Goal: Transaction & Acquisition: Book appointment/travel/reservation

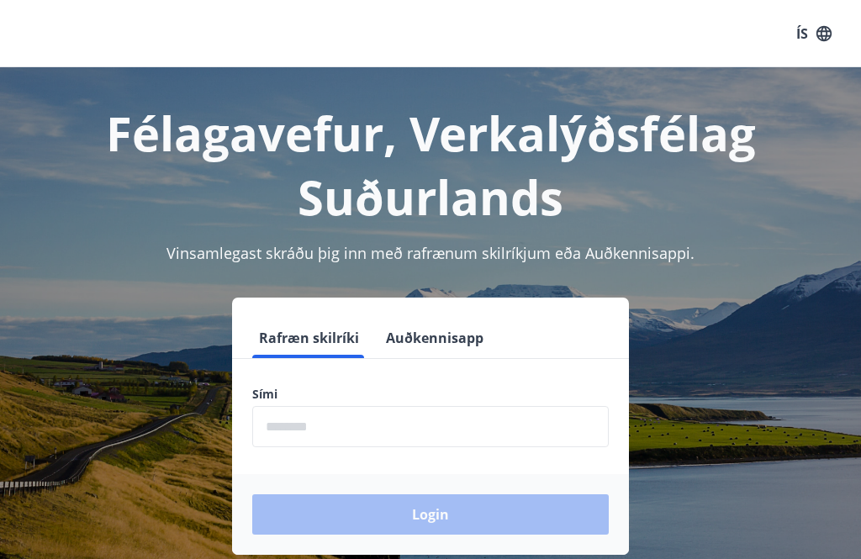
click at [390, 427] on input "phone" at bounding box center [430, 426] width 356 height 41
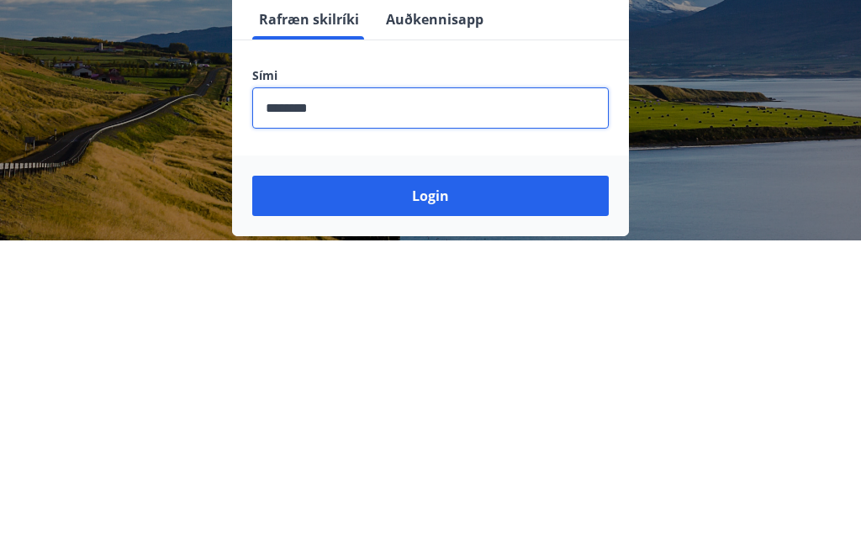
type input "********"
click at [440, 494] on button "Login" at bounding box center [430, 514] width 356 height 40
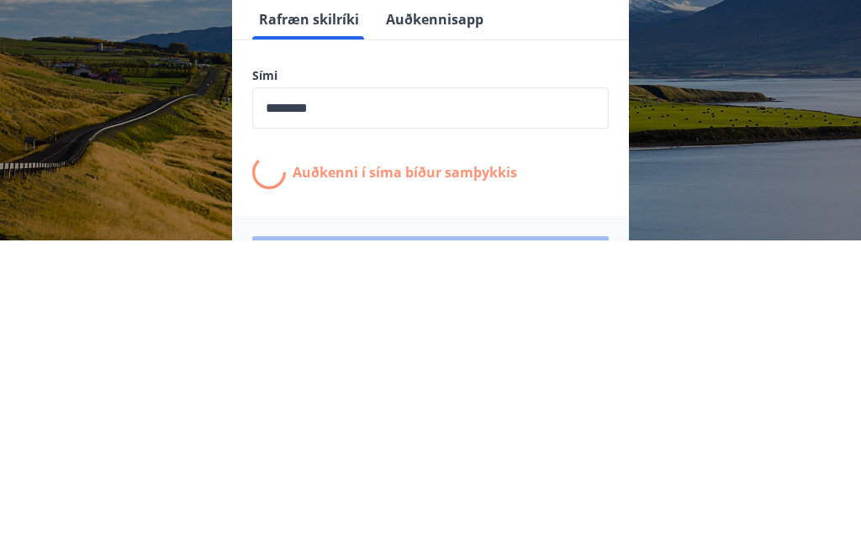
scroll to position [260, 0]
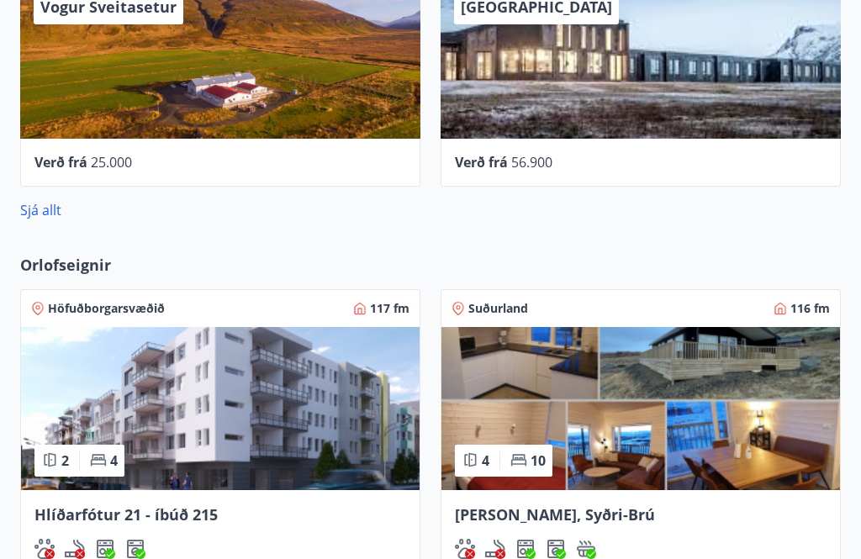
scroll to position [863, 0]
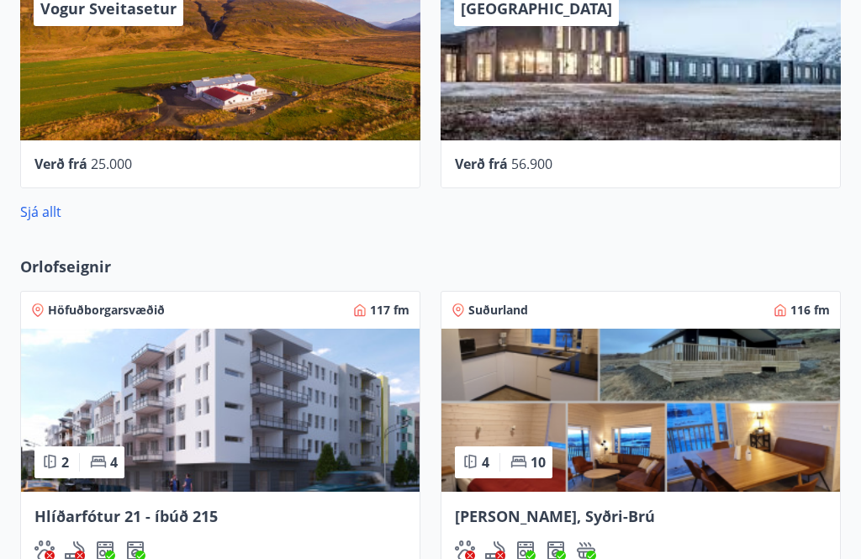
click at [36, 218] on link "Sjá allt" at bounding box center [40, 212] width 41 height 18
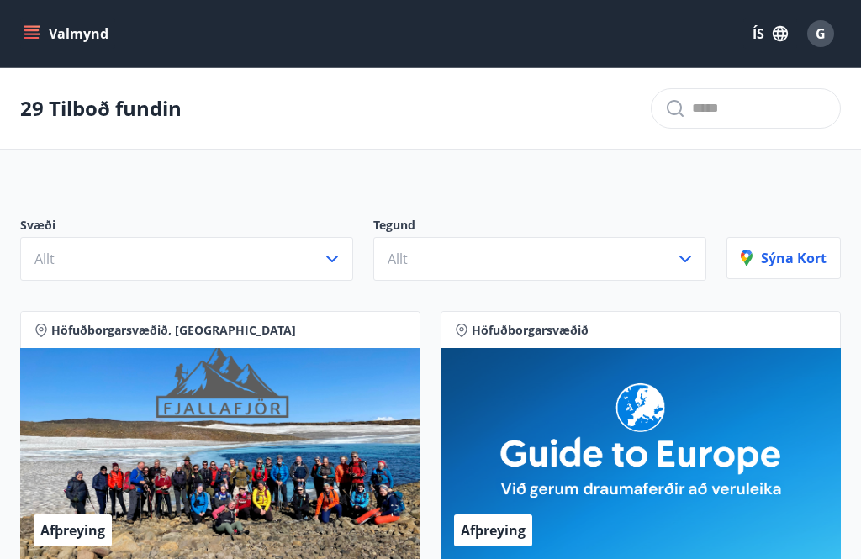
click at [322, 256] on icon "button" at bounding box center [332, 259] width 20 height 20
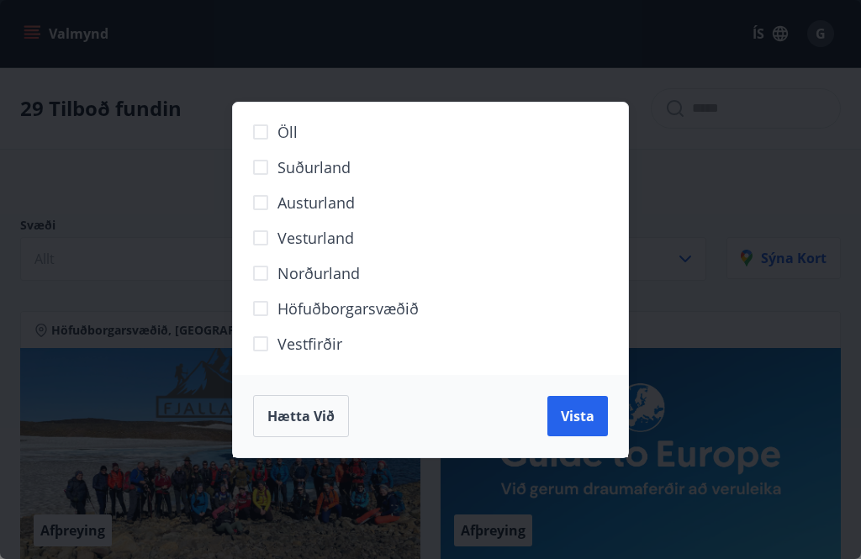
click at [398, 307] on span "Höfuðborgarsvæðið" at bounding box center [347, 309] width 141 height 22
click at [591, 407] on span "Vista" at bounding box center [578, 416] width 34 height 18
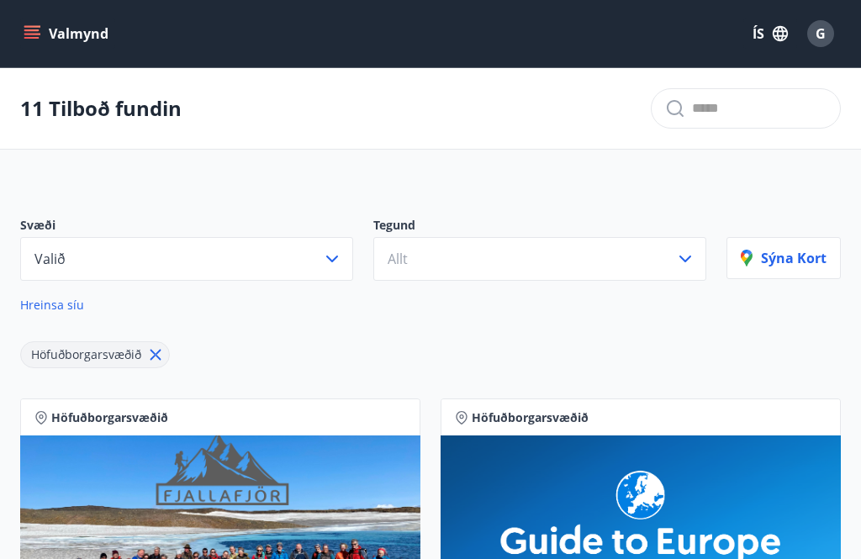
click at [692, 256] on icon "button" at bounding box center [685, 259] width 20 height 20
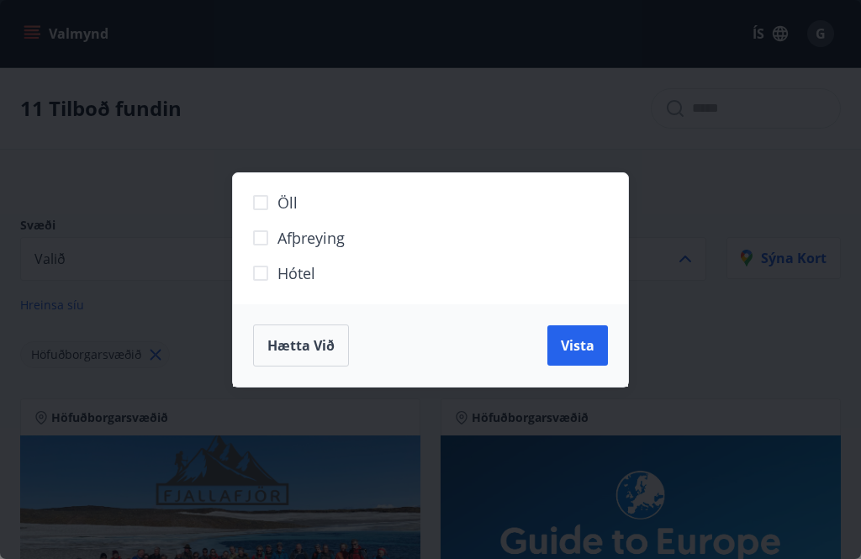
click at [316, 330] on button "Hætta við" at bounding box center [301, 345] width 96 height 42
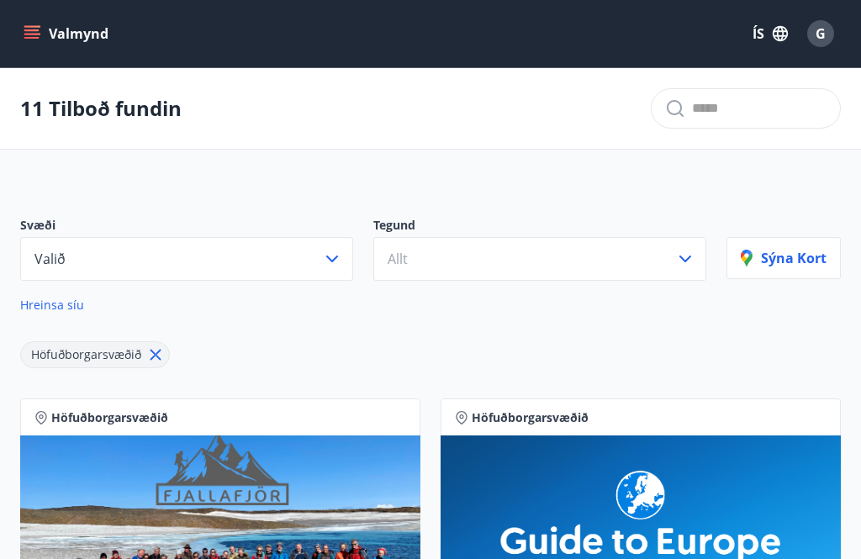
click at [696, 266] on button "Allt" at bounding box center [539, 259] width 333 height 44
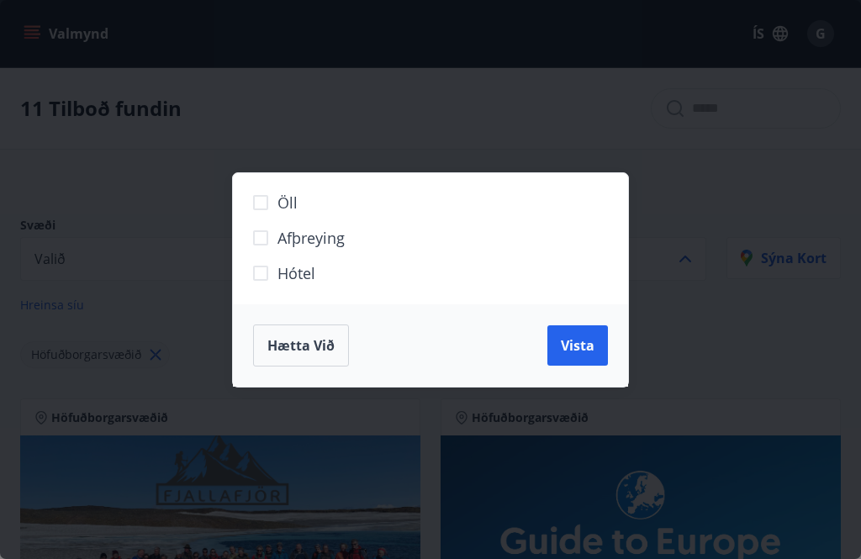
click at [546, 554] on div "Öll Afþreying Hótel Hætta við Vista" at bounding box center [430, 279] width 861 height 559
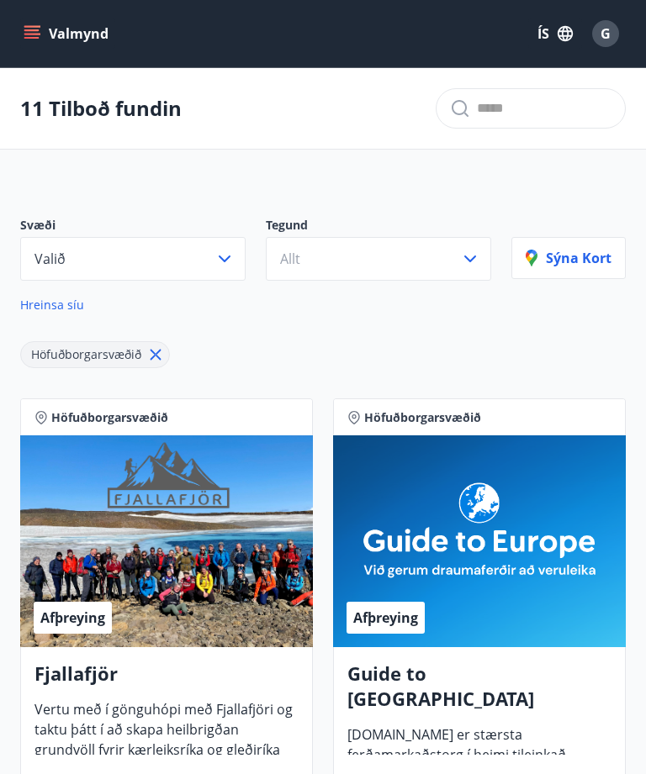
click at [482, 262] on button "Allt" at bounding box center [378, 259] width 225 height 44
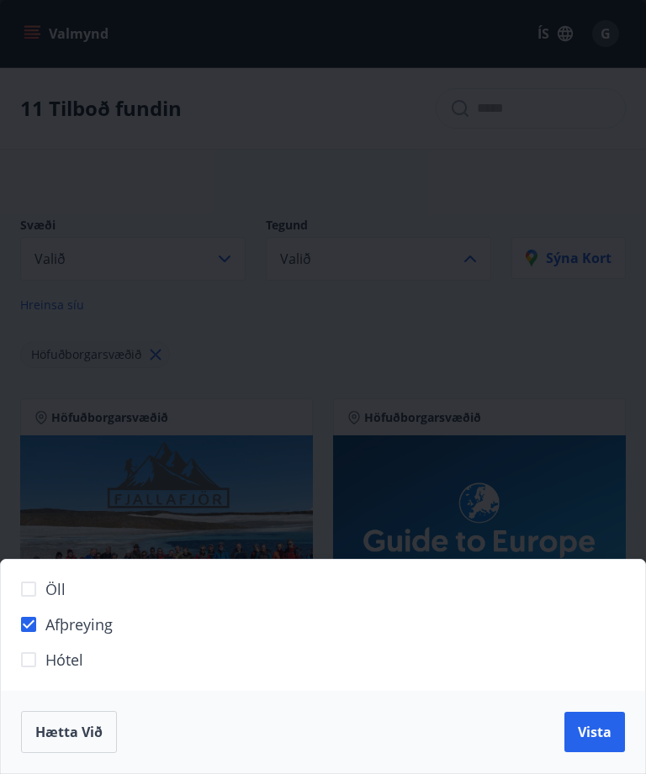
click at [600, 558] on span "Vista" at bounding box center [595, 732] width 34 height 18
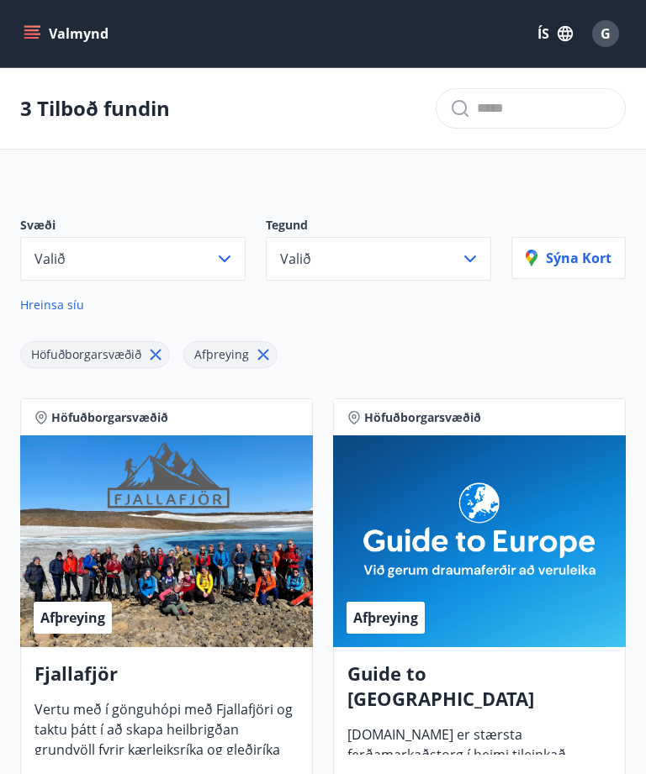
click at [262, 351] on icon at bounding box center [263, 355] width 11 height 11
click at [471, 260] on icon "button" at bounding box center [470, 259] width 20 height 20
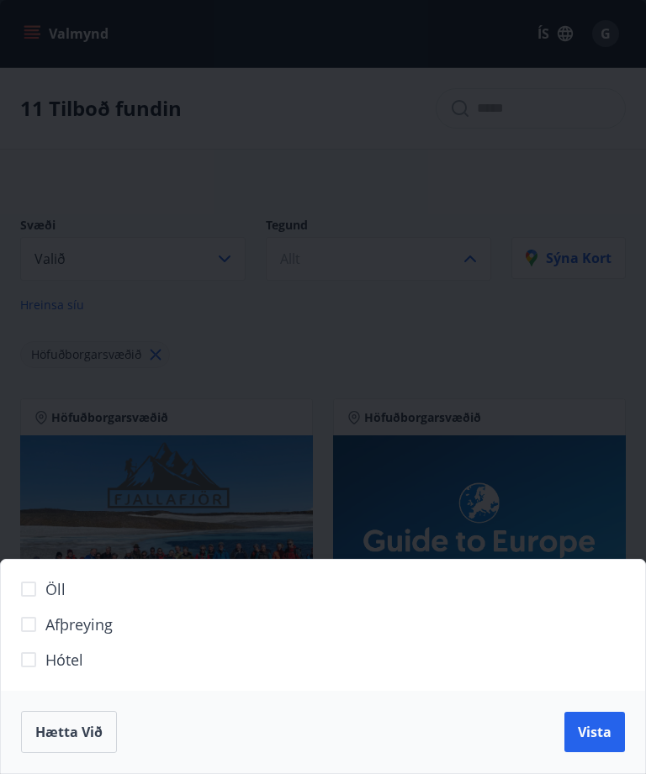
click at [636, 558] on div "Hætta við Vista" at bounding box center [323, 732] width 644 height 82
click at [598, 558] on span "Vista" at bounding box center [595, 732] width 34 height 18
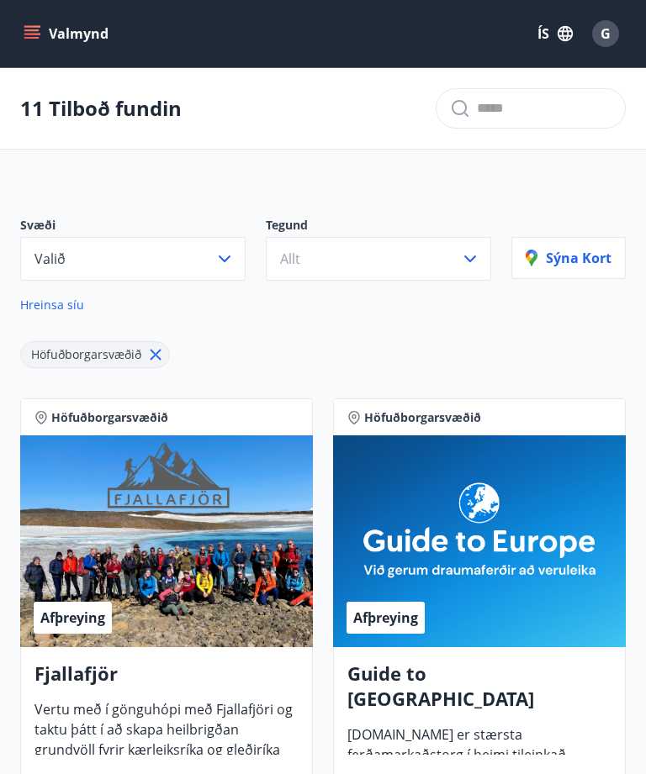
click at [35, 29] on icon "menu" at bounding box center [32, 33] width 17 height 17
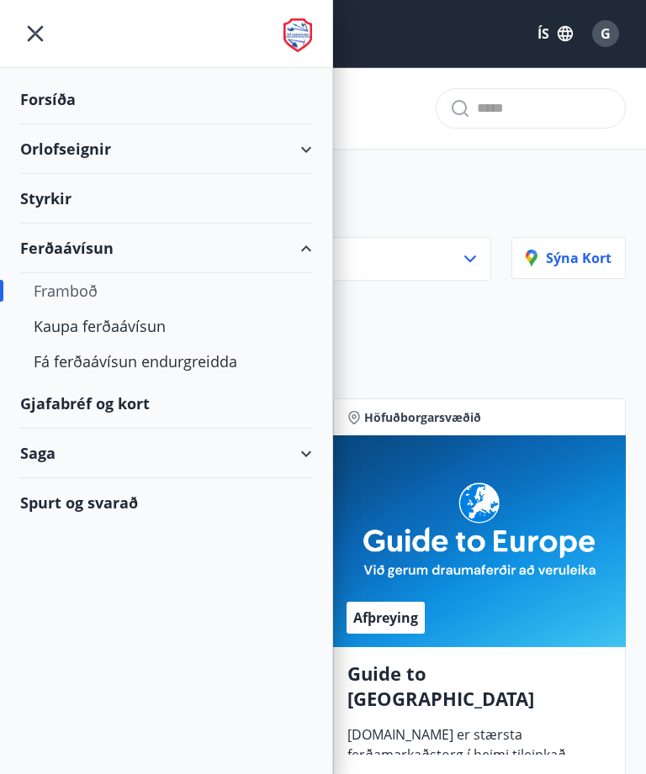
click at [303, 152] on div "Orlofseignir" at bounding box center [166, 149] width 292 height 50
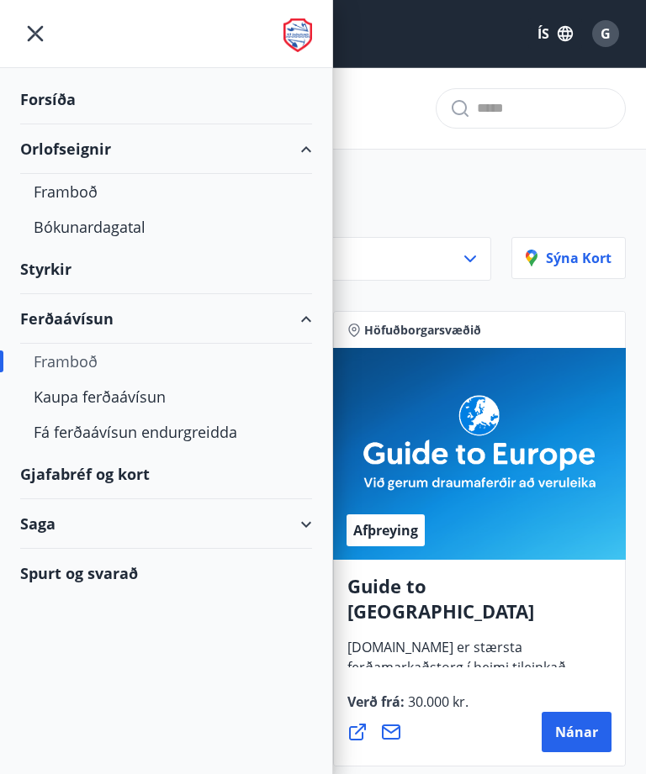
click at [81, 193] on div "Framboð" at bounding box center [166, 191] width 265 height 35
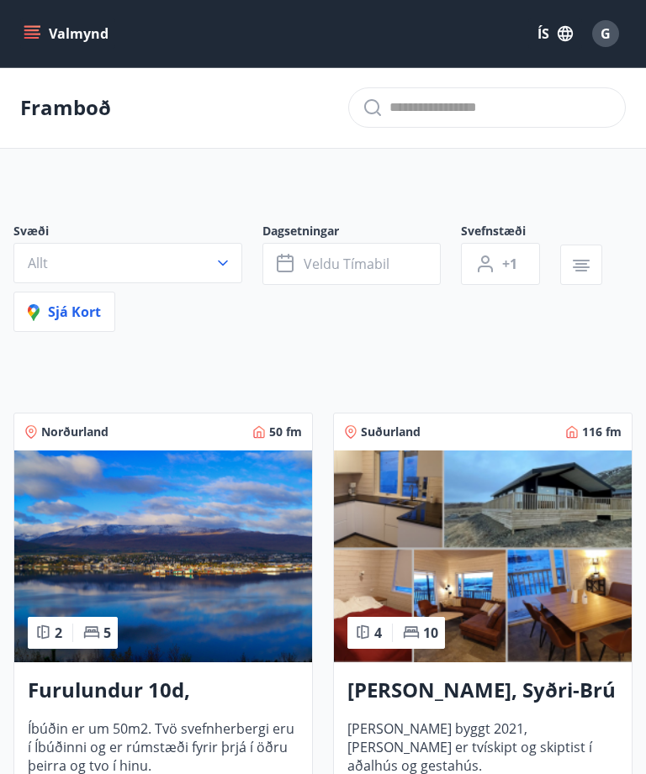
click at [218, 252] on button "Allt" at bounding box center [127, 263] width 229 height 40
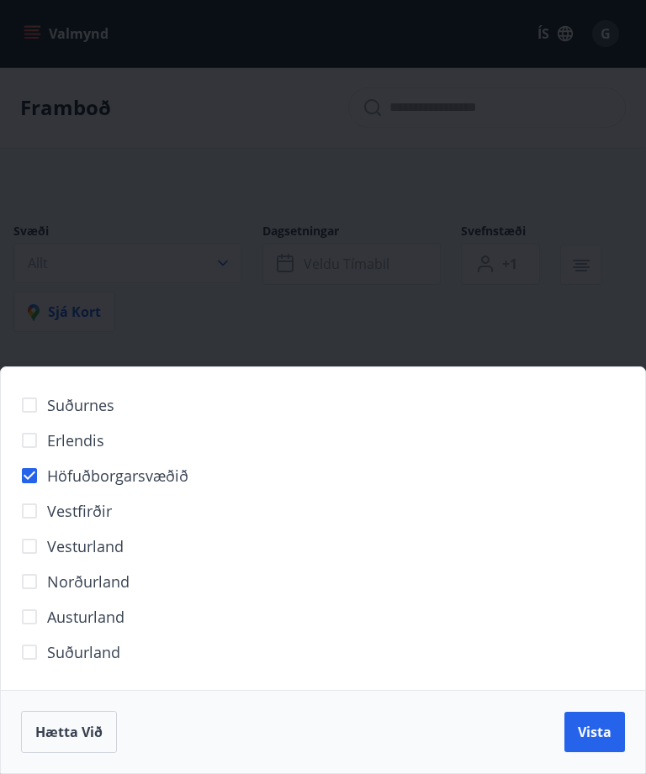
click at [590, 558] on span "Vista" at bounding box center [595, 732] width 34 height 18
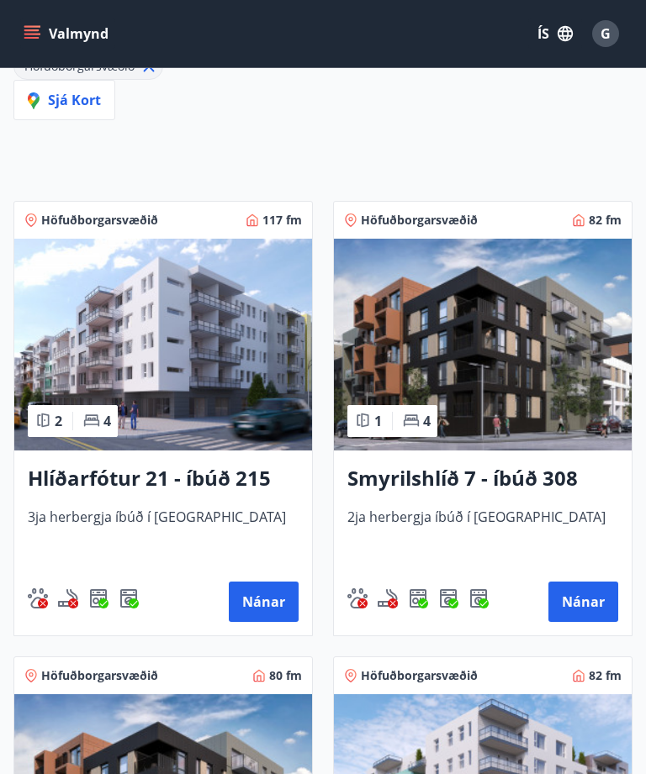
scroll to position [288, 0]
click at [266, 558] on button "Nánar" at bounding box center [264, 603] width 70 height 40
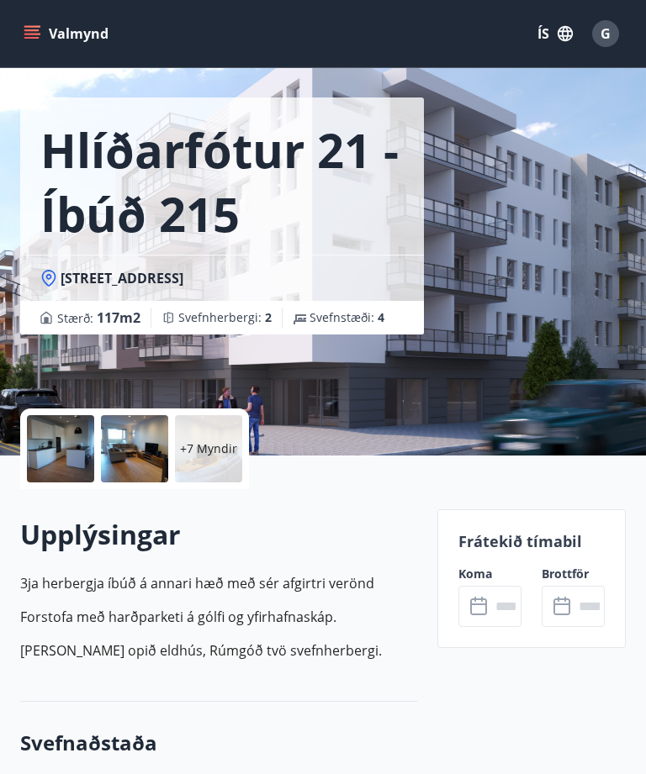
scroll to position [64, 0]
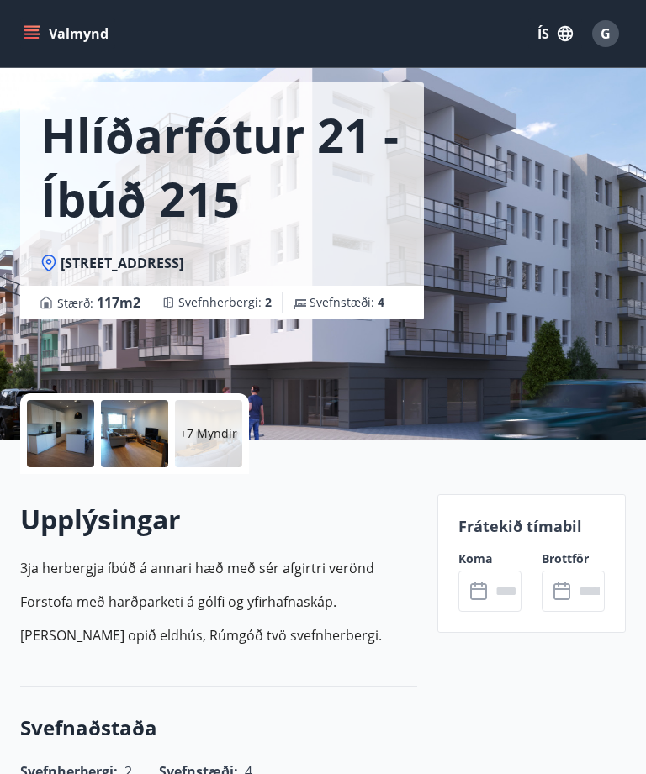
click at [487, 558] on icon at bounding box center [478, 591] width 17 height 17
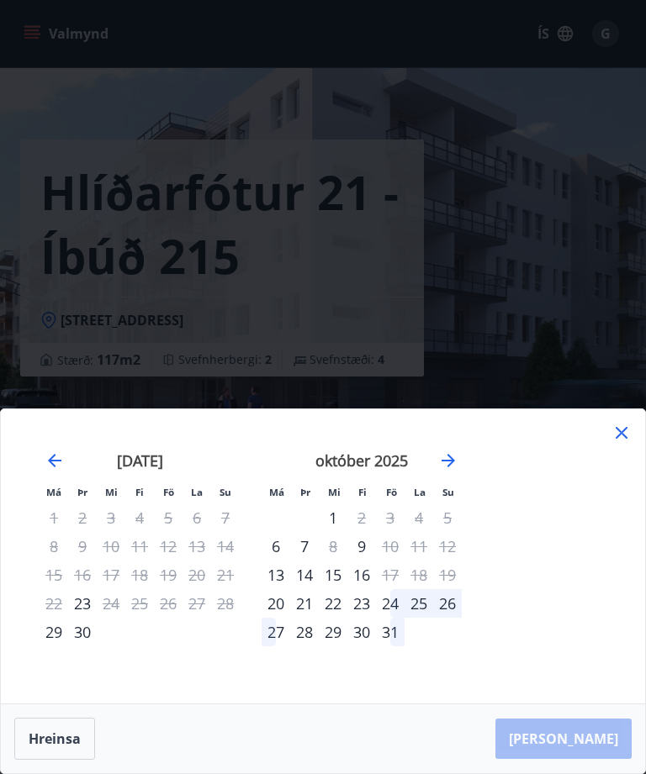
scroll to position [3, 0]
click at [271, 558] on div "20" at bounding box center [275, 603] width 29 height 29
click at [280, 558] on div "20" at bounding box center [275, 603] width 29 height 29
click at [283, 558] on div "20" at bounding box center [275, 603] width 29 height 29
click at [278, 558] on div "20" at bounding box center [275, 603] width 29 height 29
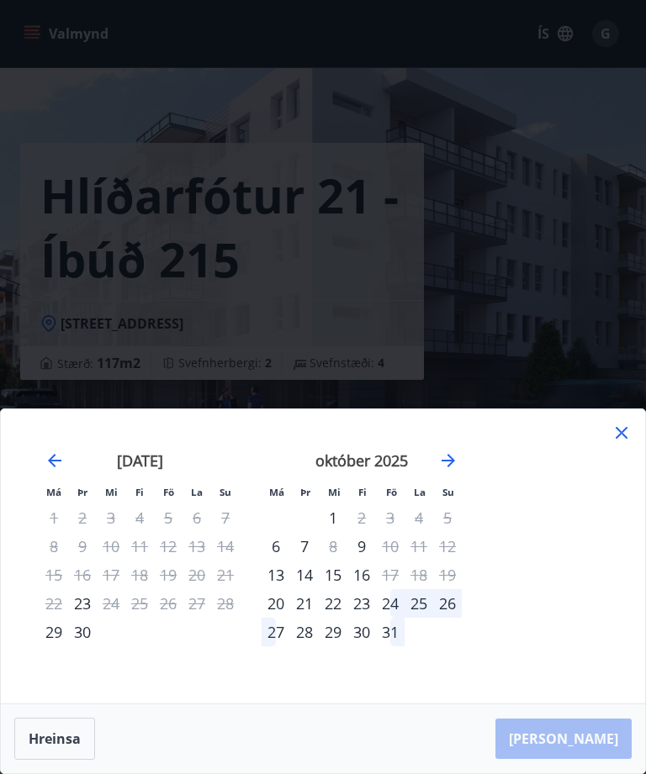
click at [283, 558] on div "20" at bounding box center [275, 603] width 29 height 29
click at [277, 558] on div "20" at bounding box center [275, 603] width 29 height 29
click at [280, 558] on div "20" at bounding box center [275, 603] width 29 height 29
click at [279, 558] on div "20" at bounding box center [275, 603] width 29 height 29
click at [452, 460] on icon "Move forward to switch to the next month." at bounding box center [447, 460] width 13 height 13
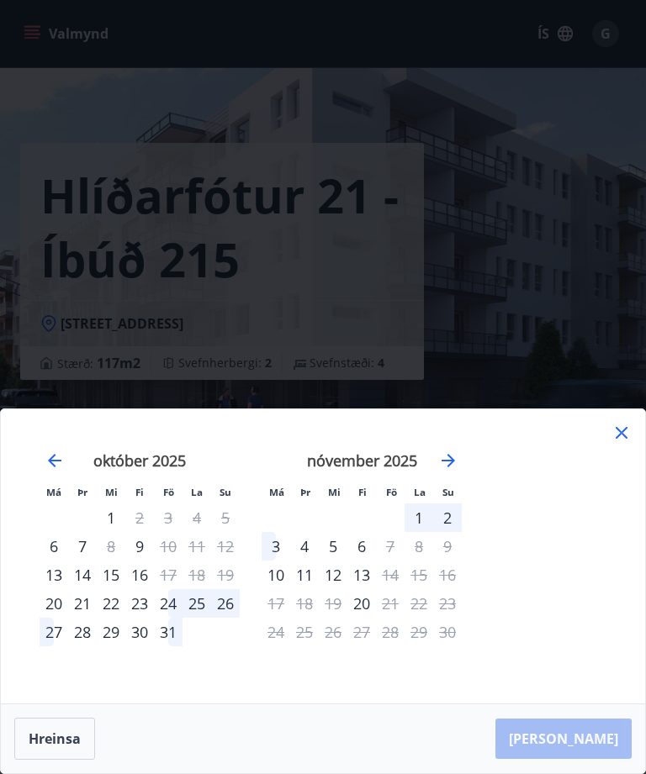
click at [61, 558] on div "20" at bounding box center [54, 603] width 29 height 29
click at [62, 558] on div "20" at bounding box center [54, 603] width 29 height 29
click at [59, 558] on div "20" at bounding box center [54, 603] width 29 height 29
click at [71, 558] on button "Hreinsa" at bounding box center [54, 739] width 81 height 42
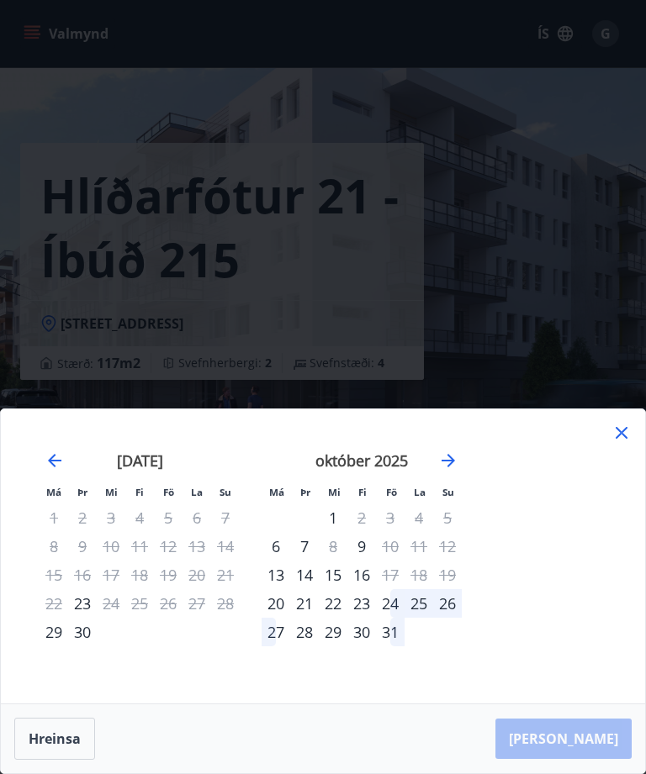
click at [67, 558] on button "Hreinsa" at bounding box center [54, 739] width 81 height 42
click at [284, 558] on div "20" at bounding box center [275, 603] width 29 height 29
click at [276, 558] on div "20" at bounding box center [275, 603] width 29 height 29
click at [389, 558] on div "24" at bounding box center [390, 603] width 29 height 29
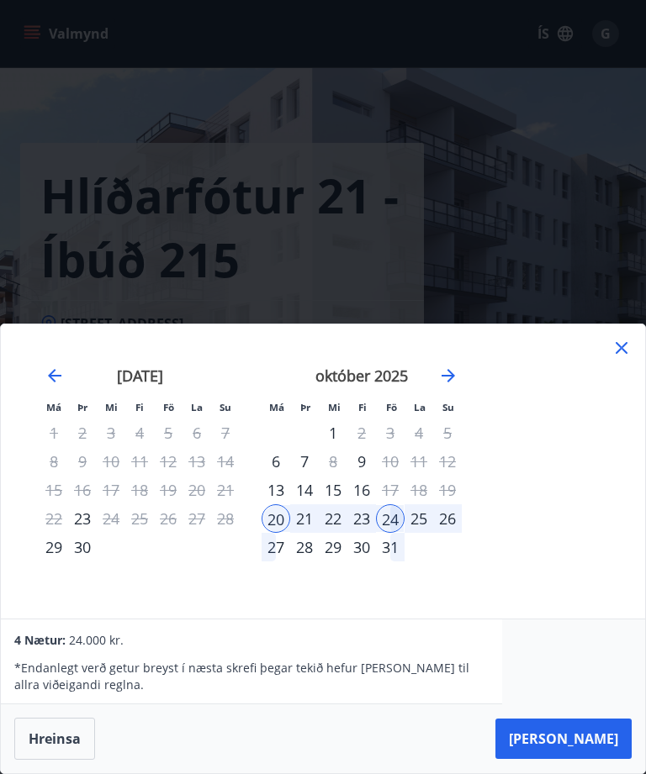
click at [588, 558] on button "[PERSON_NAME]" at bounding box center [563, 739] width 136 height 40
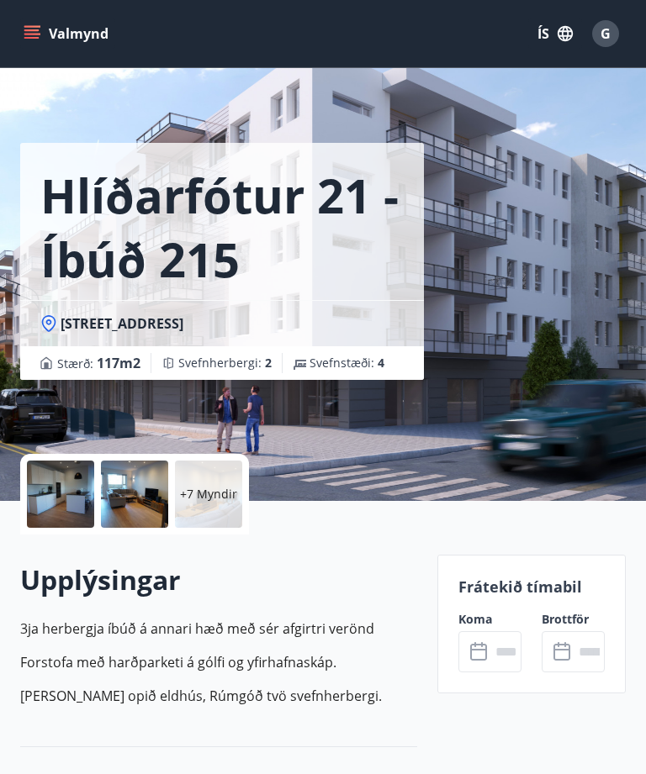
type input "******"
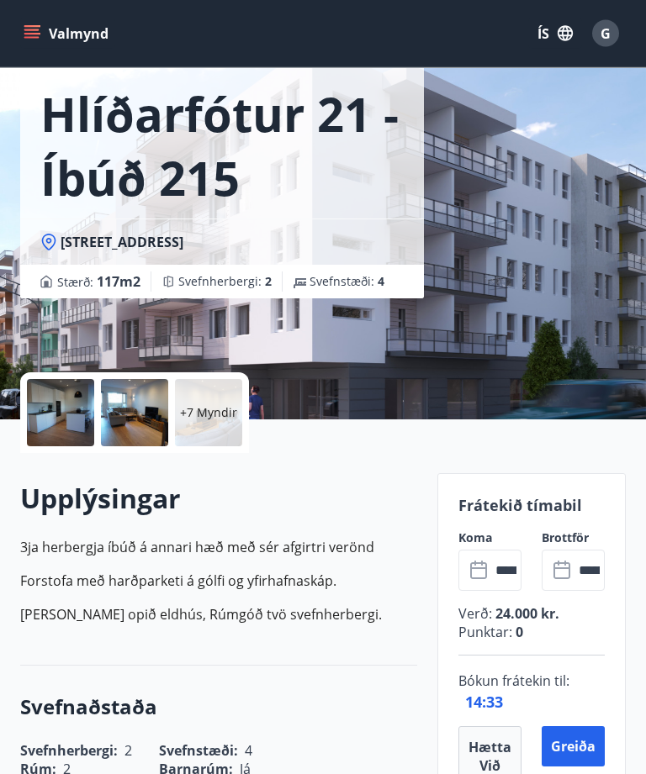
scroll to position [0, 0]
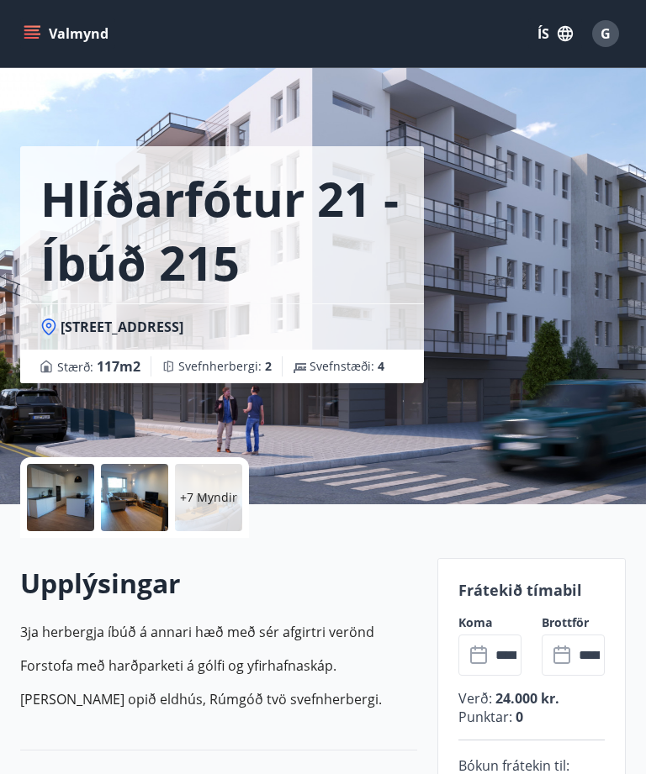
click at [516, 558] on input "******" at bounding box center [505, 655] width 31 height 41
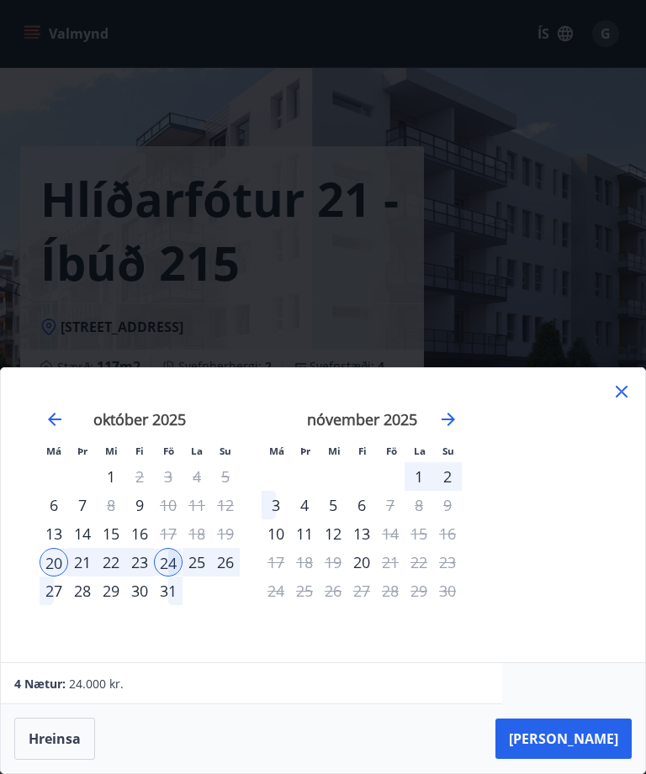
click at [620, 389] on icon at bounding box center [621, 392] width 12 height 12
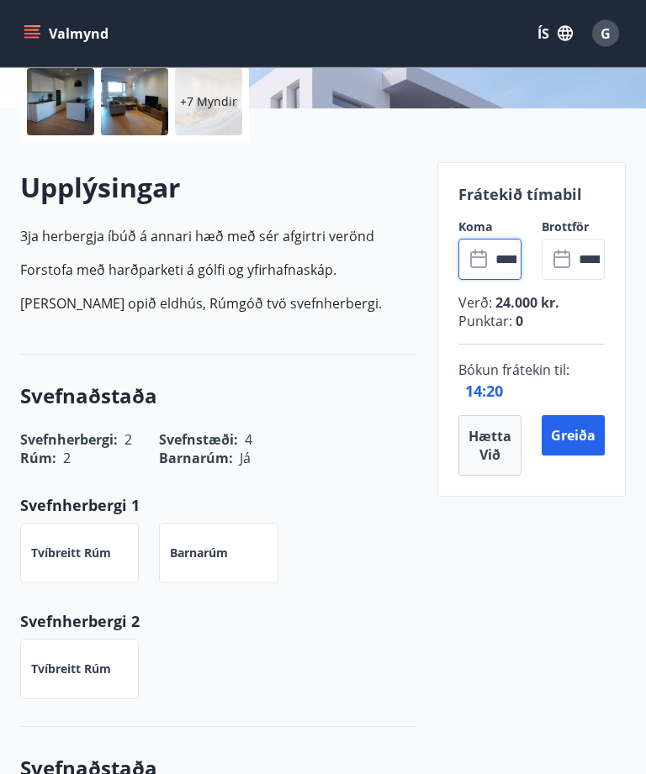
scroll to position [398, 0]
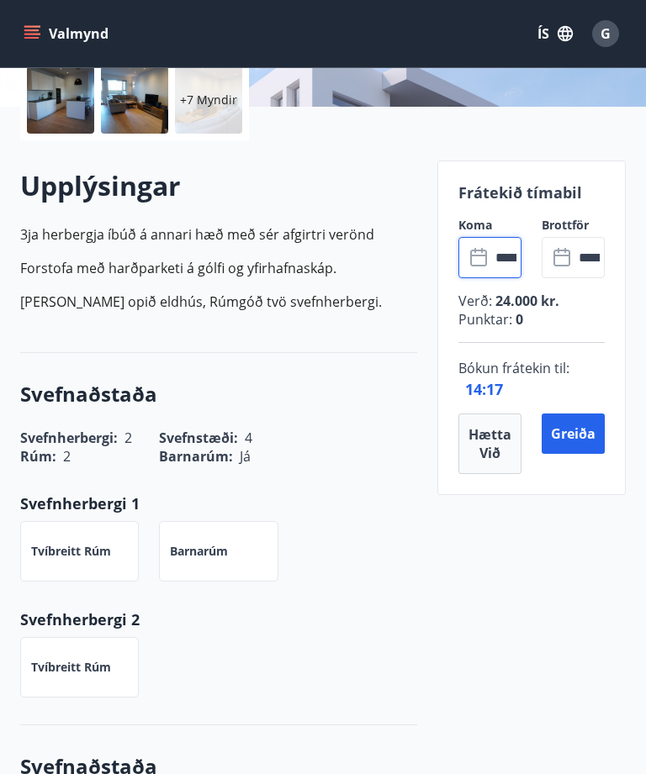
click at [576, 430] on button "Greiða" at bounding box center [572, 434] width 63 height 40
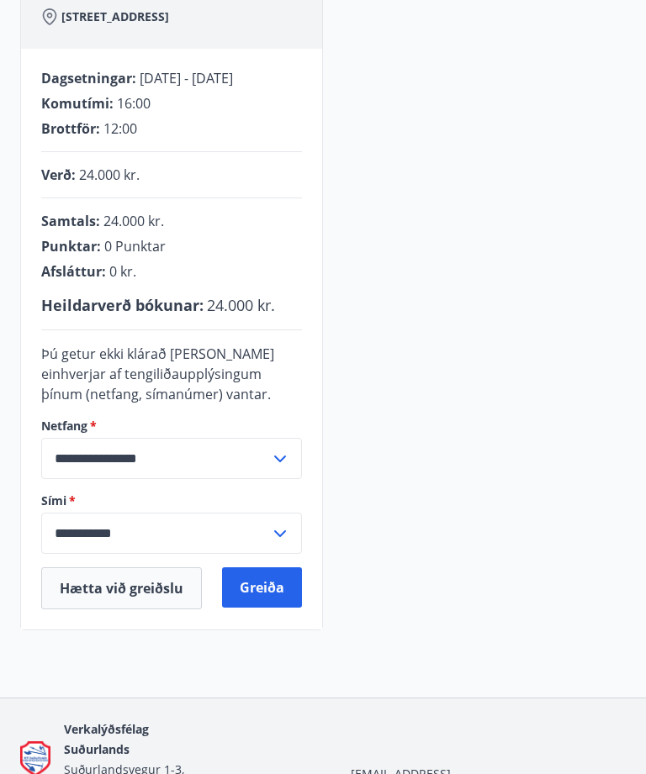
scroll to position [283, 0]
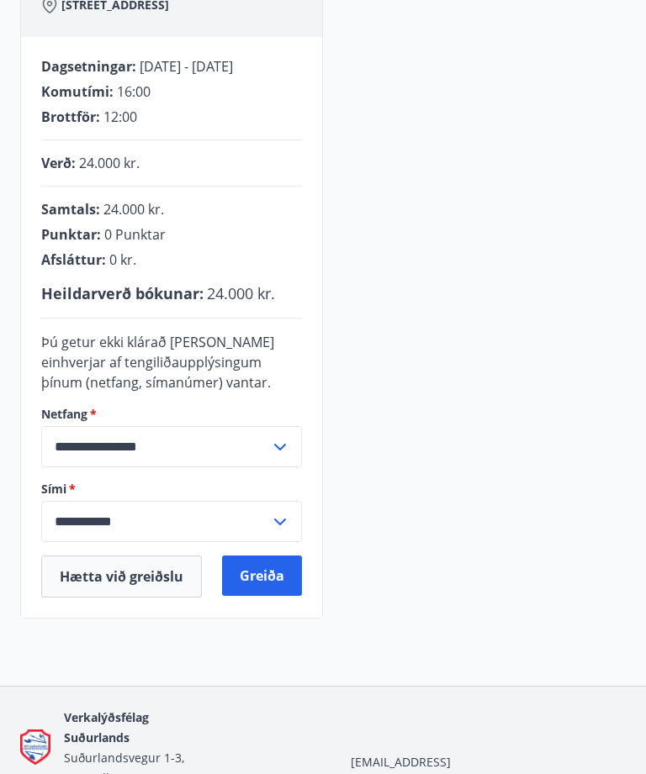
click at [271, 558] on button "Greiða" at bounding box center [262, 576] width 80 height 40
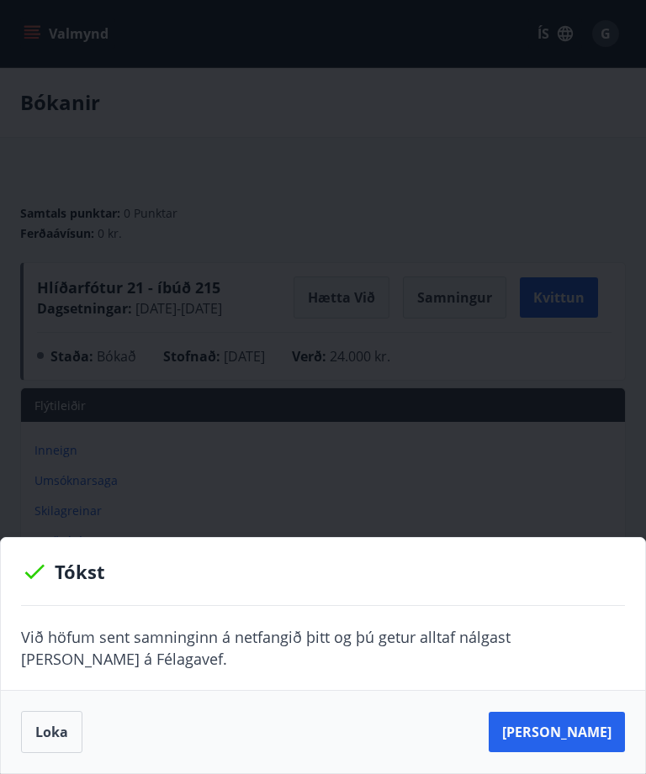
click at [565, 732] on button "Sjá samning" at bounding box center [556, 732] width 136 height 40
click at [59, 728] on button "Loka" at bounding box center [51, 732] width 61 height 42
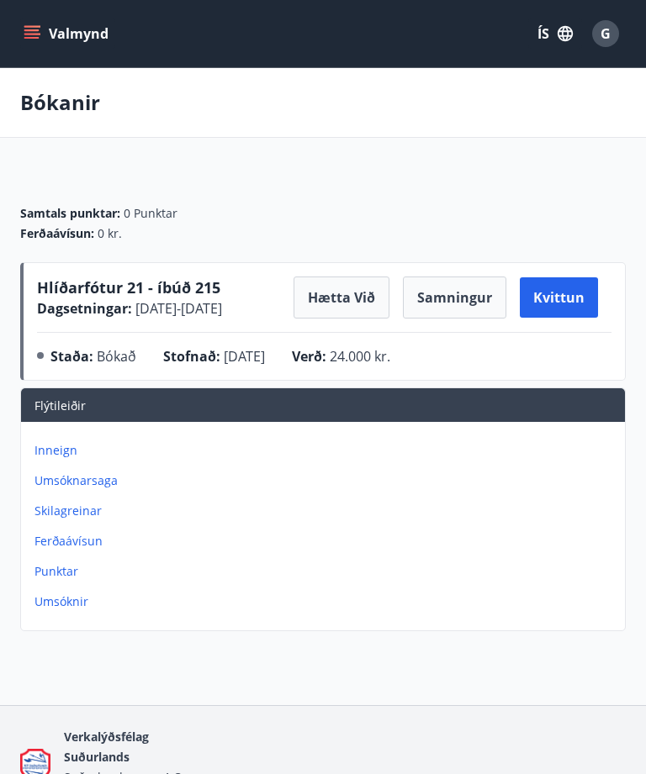
click at [606, 31] on span "G" at bounding box center [605, 33] width 10 height 18
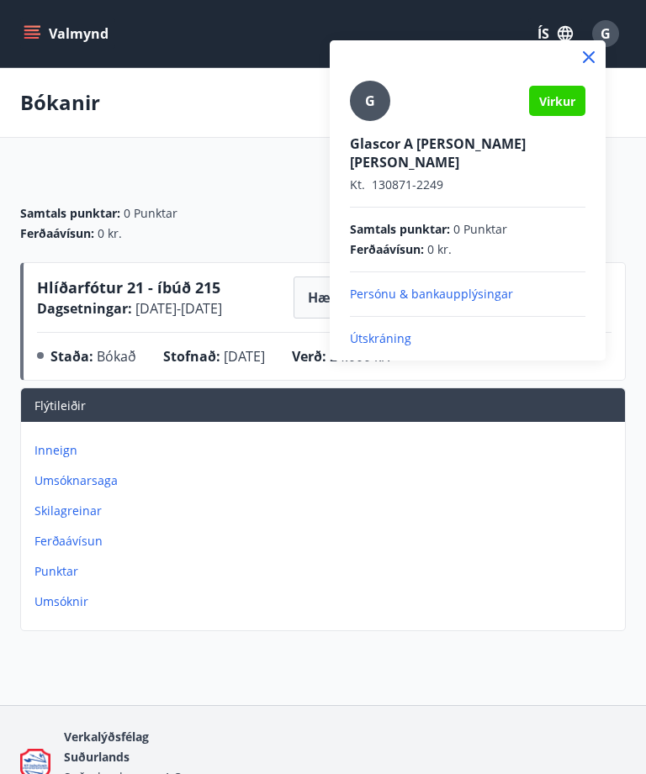
click at [395, 330] on p "Útskráning" at bounding box center [467, 338] width 235 height 17
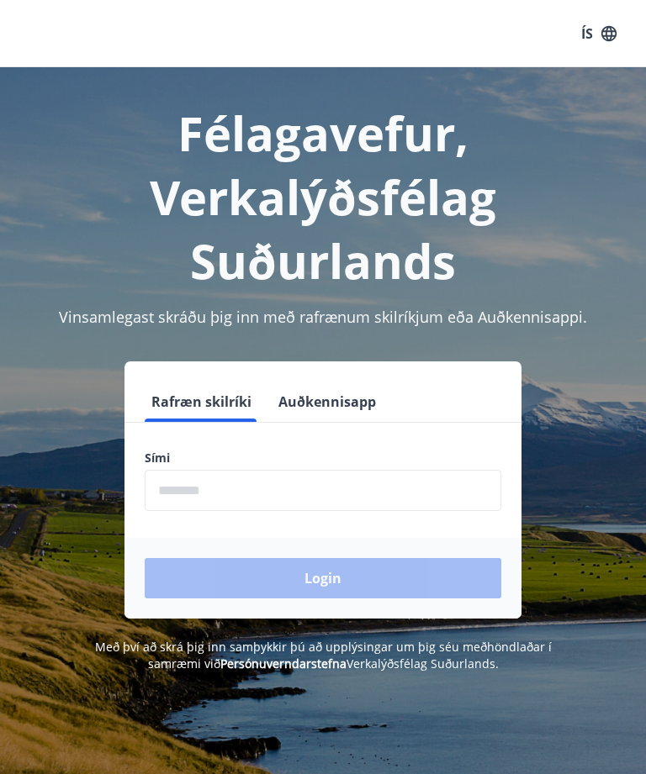
click at [275, 487] on input "phone" at bounding box center [323, 490] width 356 height 41
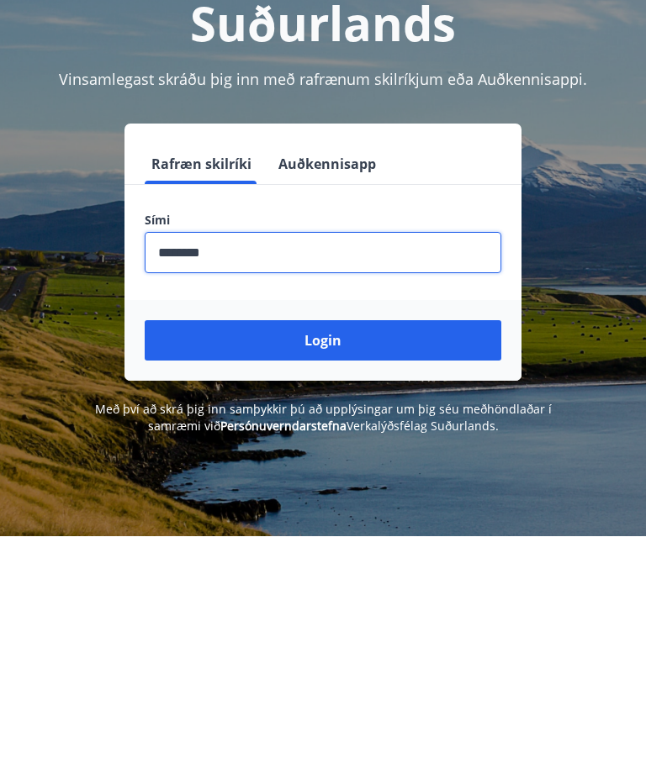
type input "********"
click at [340, 558] on button "Login" at bounding box center [323, 578] width 356 height 40
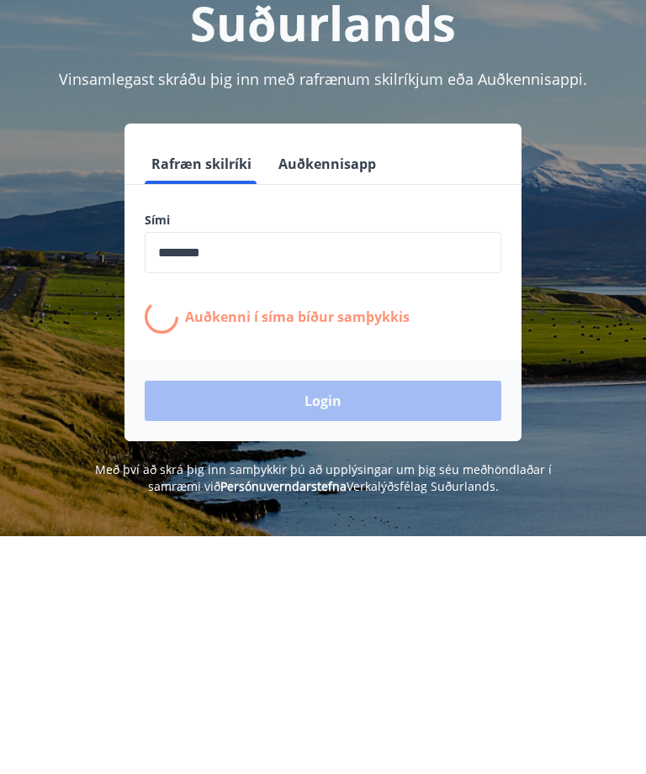
scroll to position [238, 0]
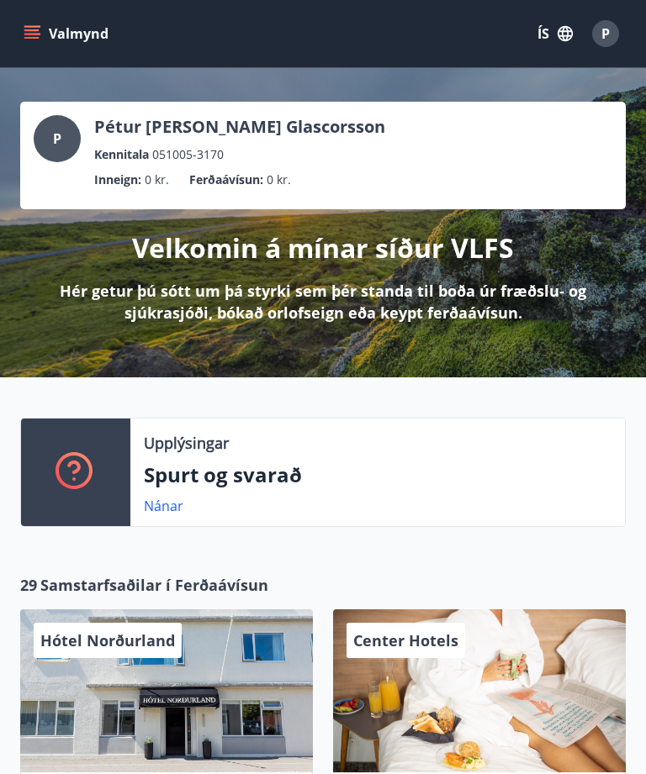
click at [30, 38] on icon "menu" at bounding box center [31, 38] width 15 height 2
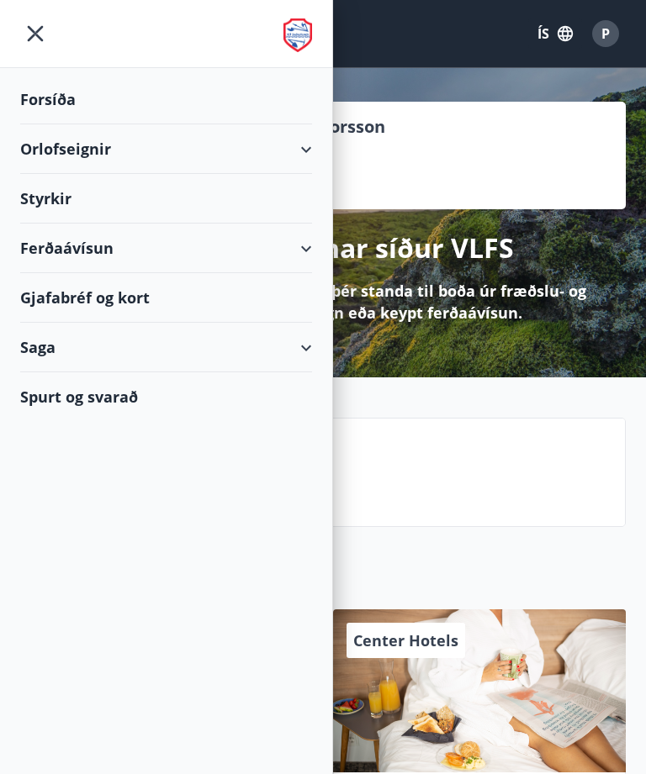
click at [293, 157] on div "Orlofseignir" at bounding box center [166, 149] width 292 height 50
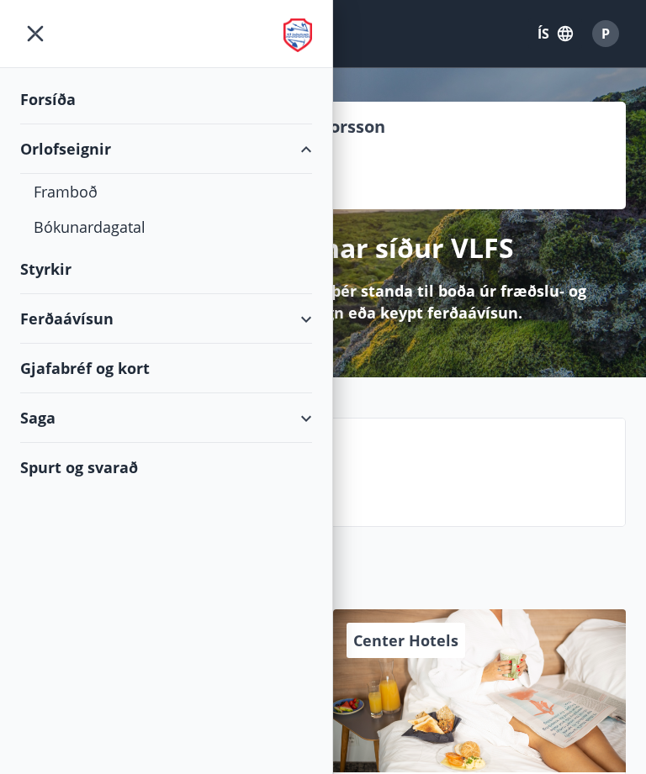
click at [100, 194] on div "Framboð" at bounding box center [166, 191] width 265 height 35
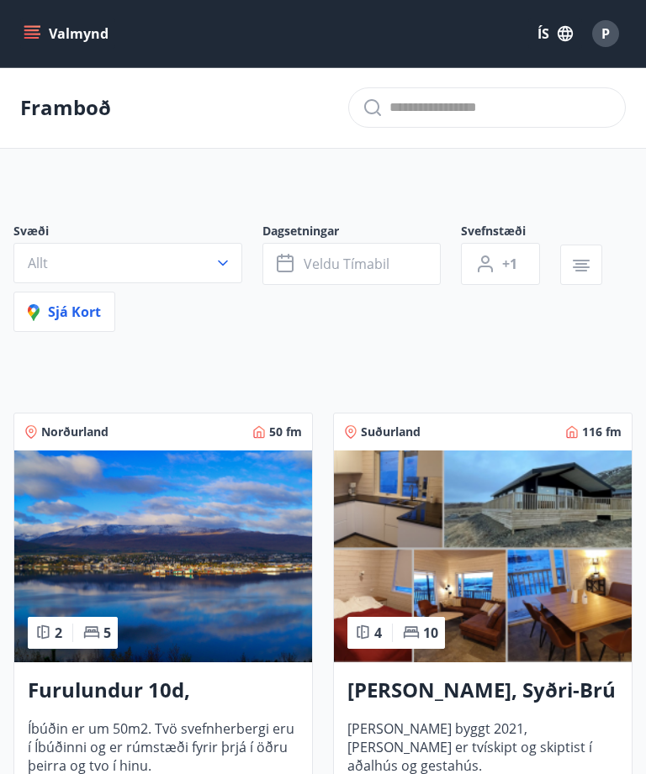
click at [222, 256] on icon "button" at bounding box center [222, 263] width 17 height 17
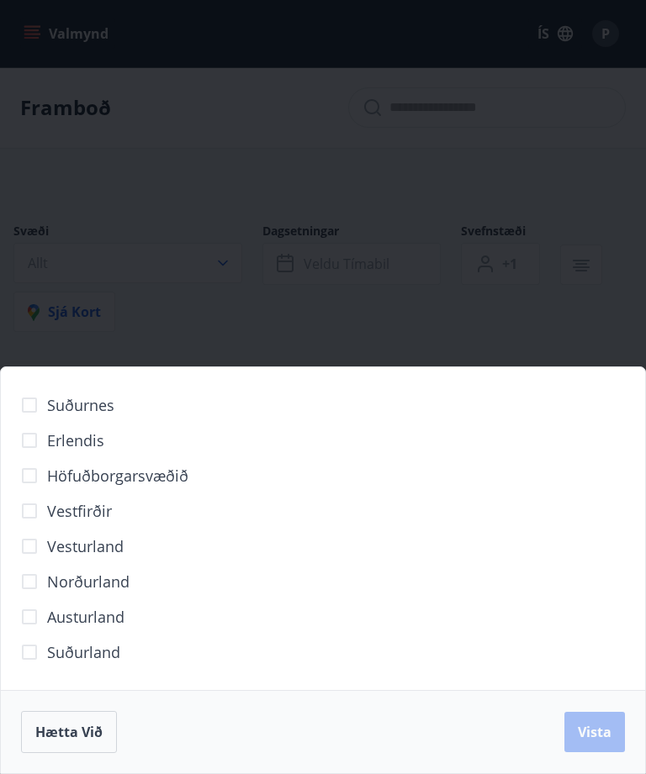
click at [81, 469] on span "Höfuðborgarsvæðið" at bounding box center [117, 476] width 141 height 22
click at [594, 731] on span "Vista" at bounding box center [595, 732] width 34 height 18
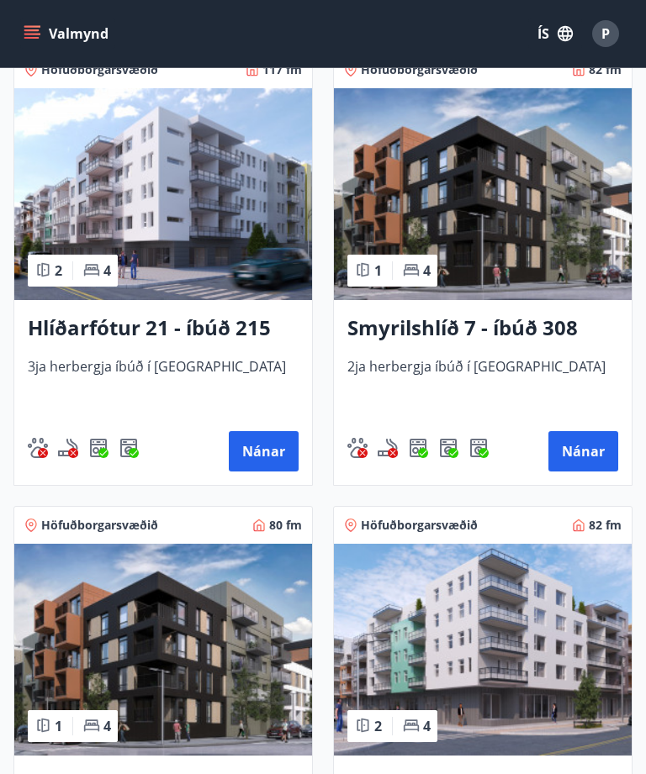
scroll to position [435, 0]
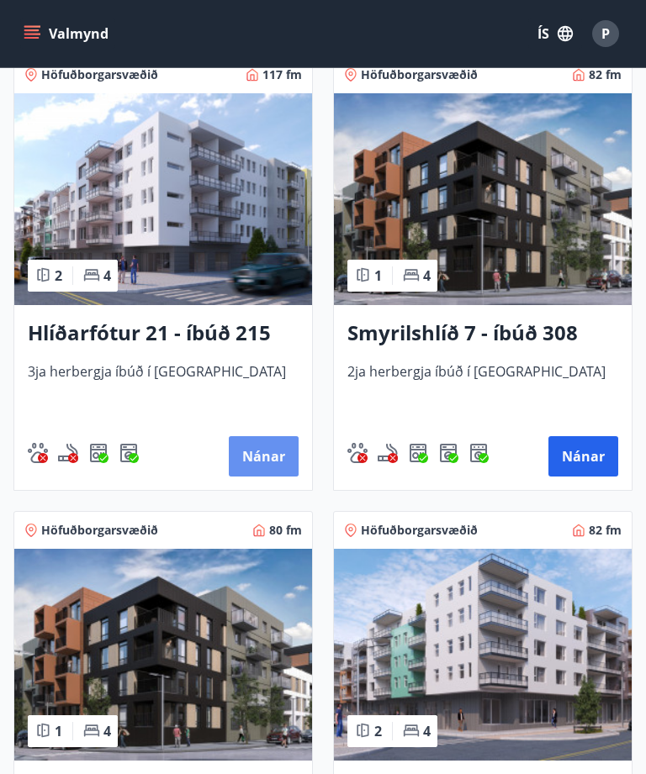
click at [271, 465] on button "Nánar" at bounding box center [264, 456] width 70 height 40
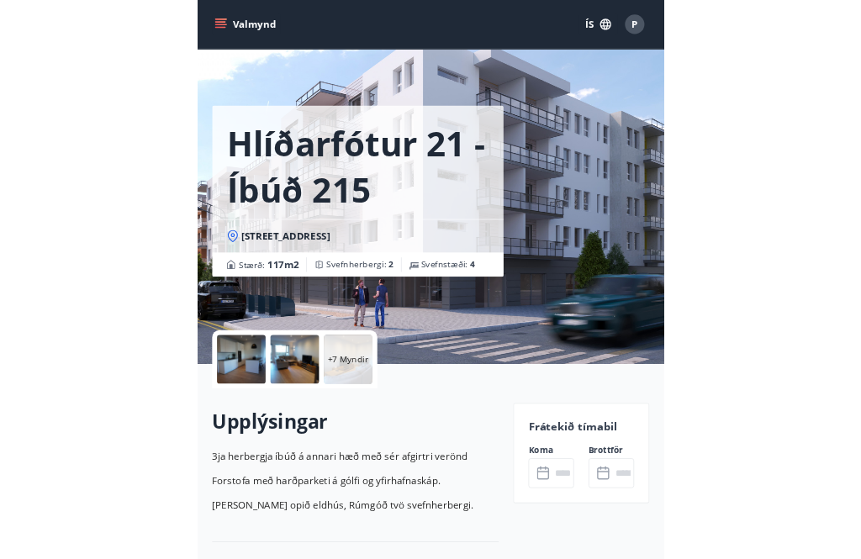
scroll to position [108, 0]
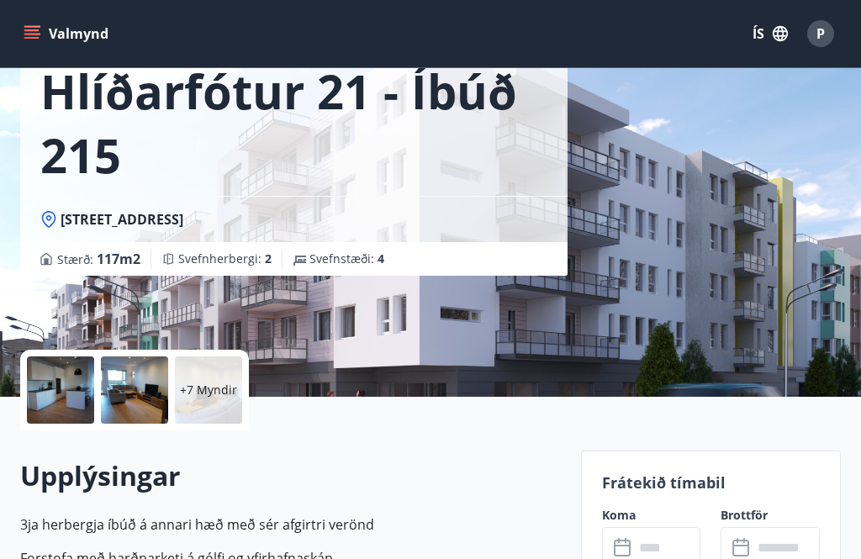
click at [199, 393] on p "+7 Myndir" at bounding box center [208, 390] width 57 height 17
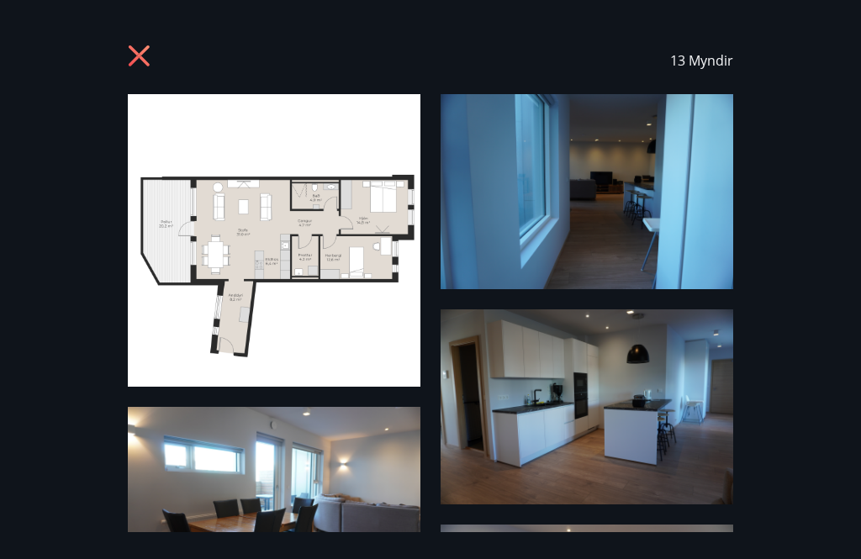
scroll to position [0, 0]
click at [145, 56] on icon at bounding box center [141, 58] width 27 height 27
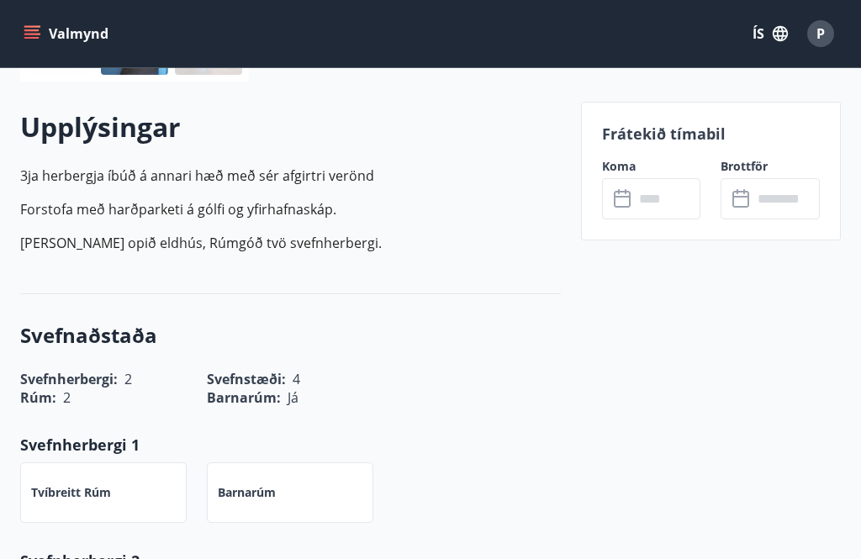
scroll to position [409, 0]
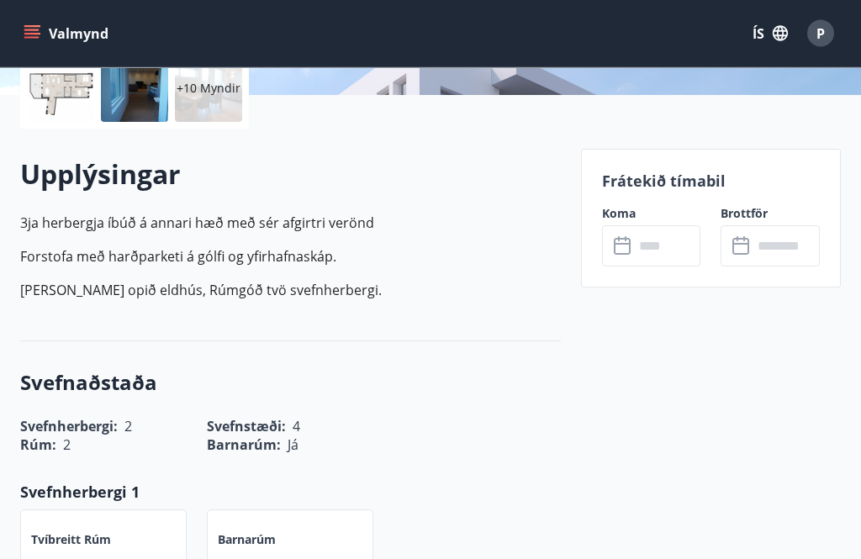
click at [634, 251] on input "text" at bounding box center [667, 246] width 67 height 41
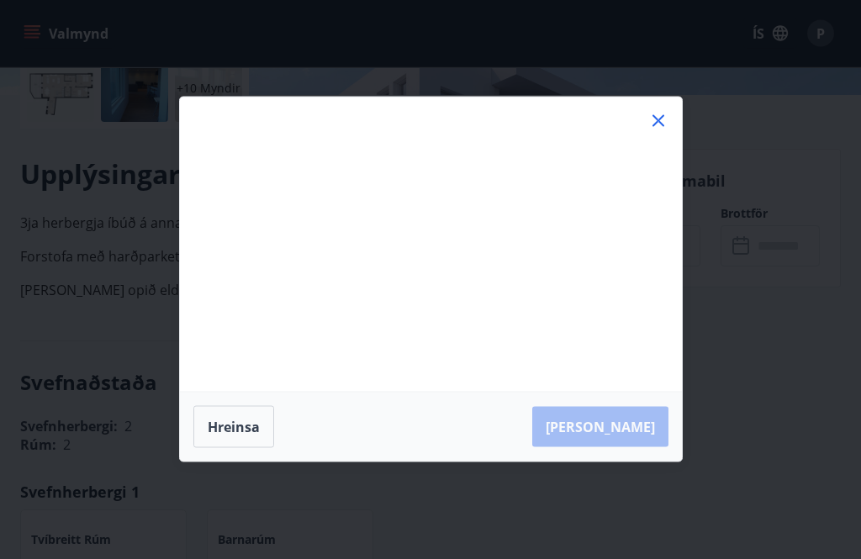
scroll to position [409, 0]
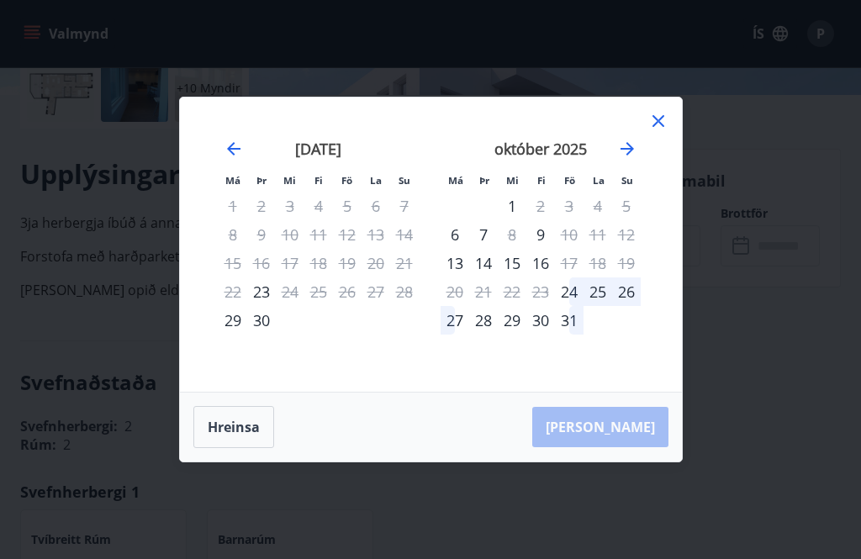
click at [451, 277] on div "13" at bounding box center [455, 263] width 29 height 29
click at [549, 277] on div "16" at bounding box center [540, 263] width 29 height 29
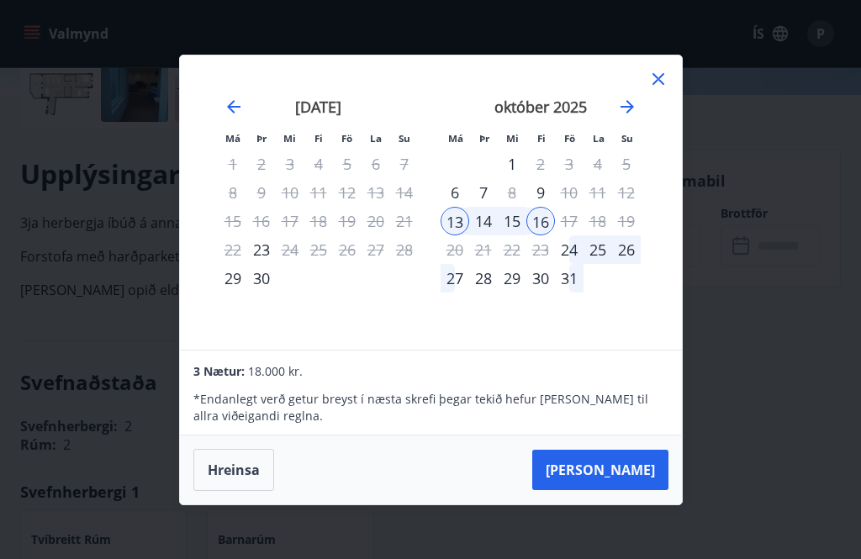
click at [622, 490] on button "[PERSON_NAME]" at bounding box center [600, 470] width 136 height 40
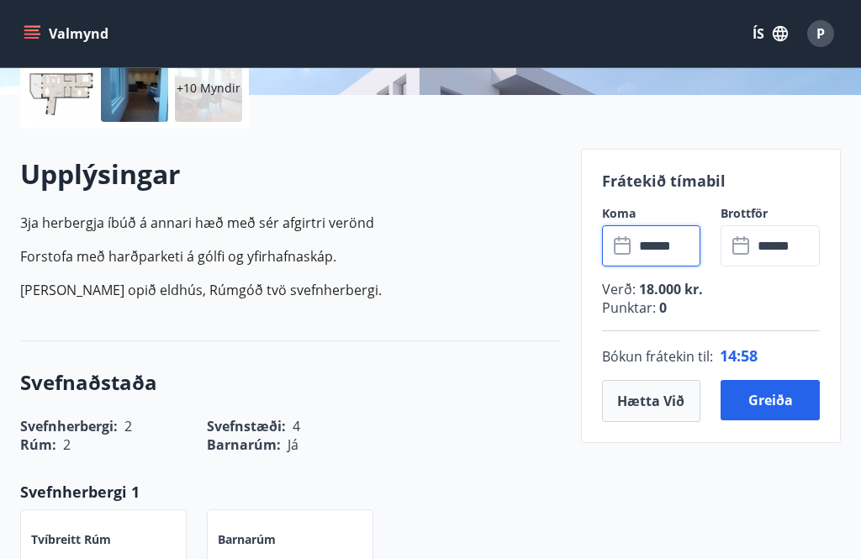
type input "******"
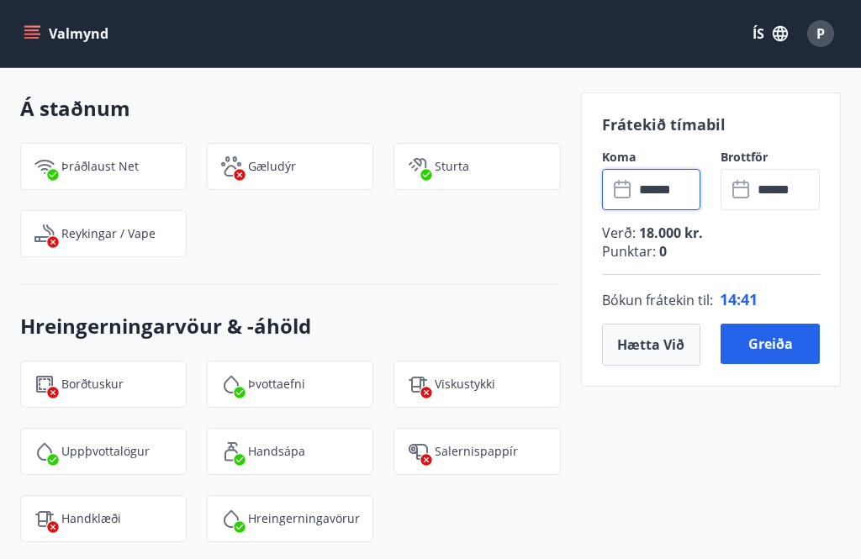
scroll to position [1775, 0]
click at [645, 346] on button "Greiða" at bounding box center [769, 344] width 99 height 40
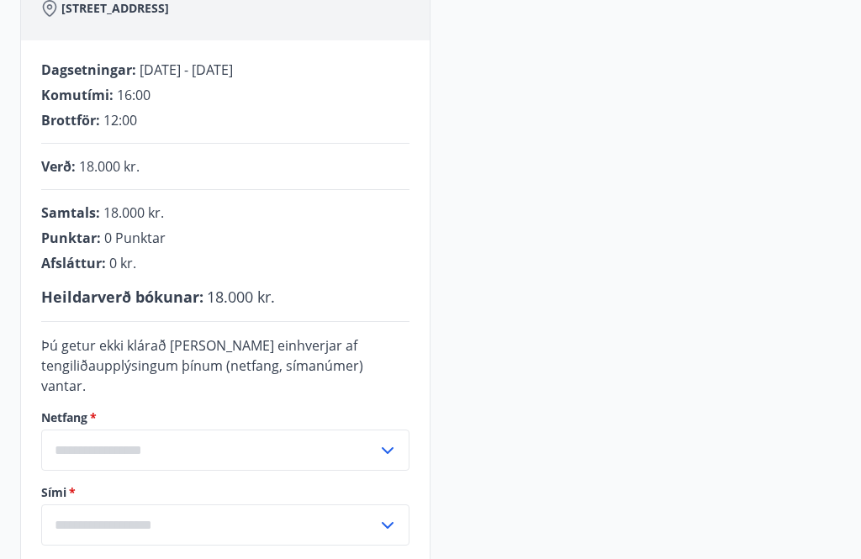
scroll to position [276, 0]
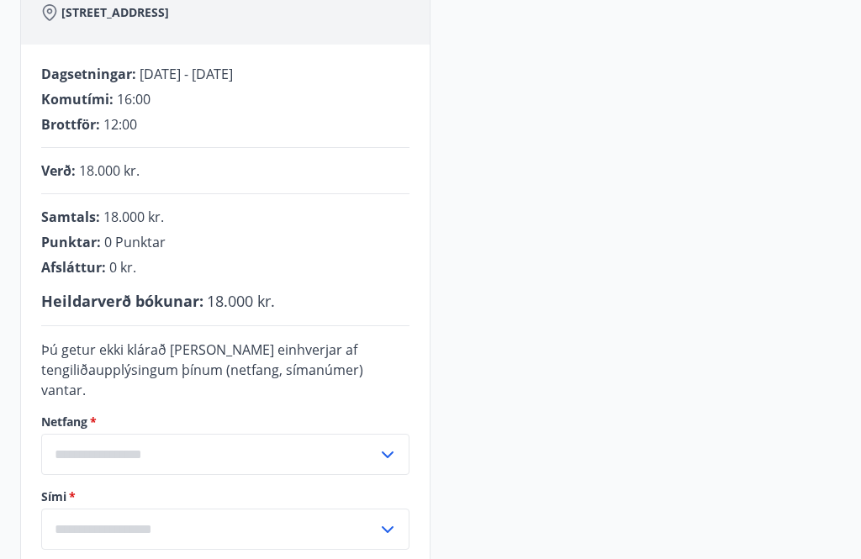
click at [130, 439] on input "text" at bounding box center [209, 454] width 336 height 41
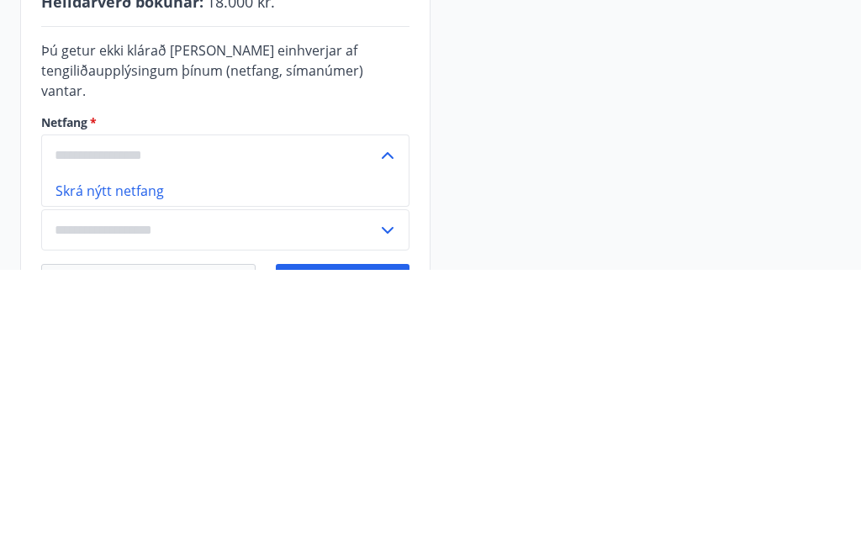
scroll to position [478, 0]
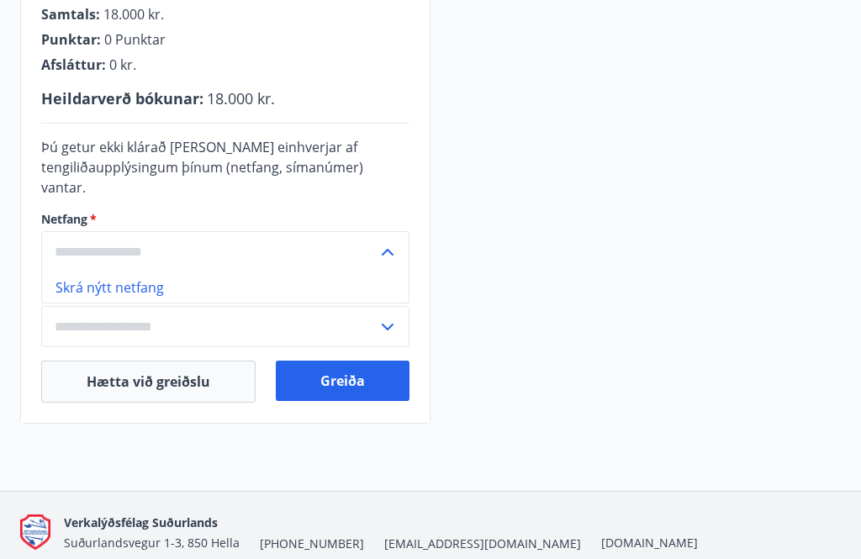
click at [89, 232] on input "text" at bounding box center [209, 251] width 336 height 41
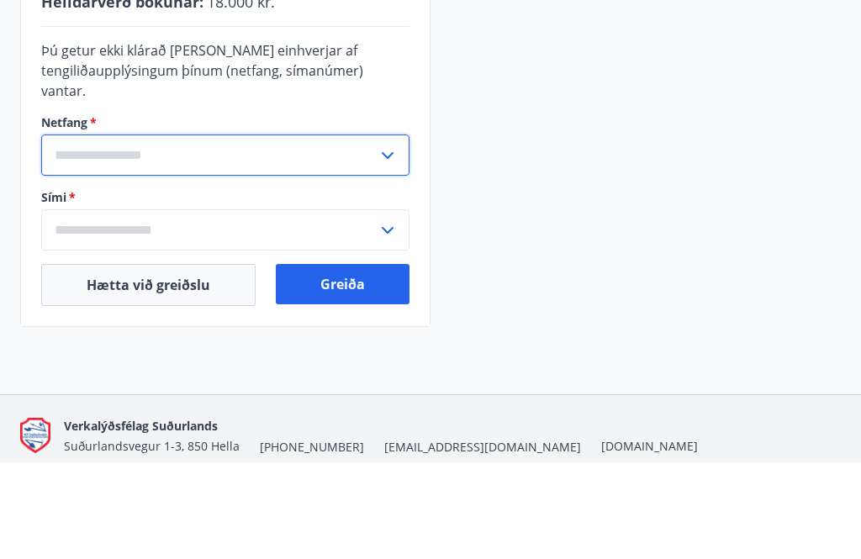
click at [376, 231] on input "text" at bounding box center [209, 251] width 336 height 41
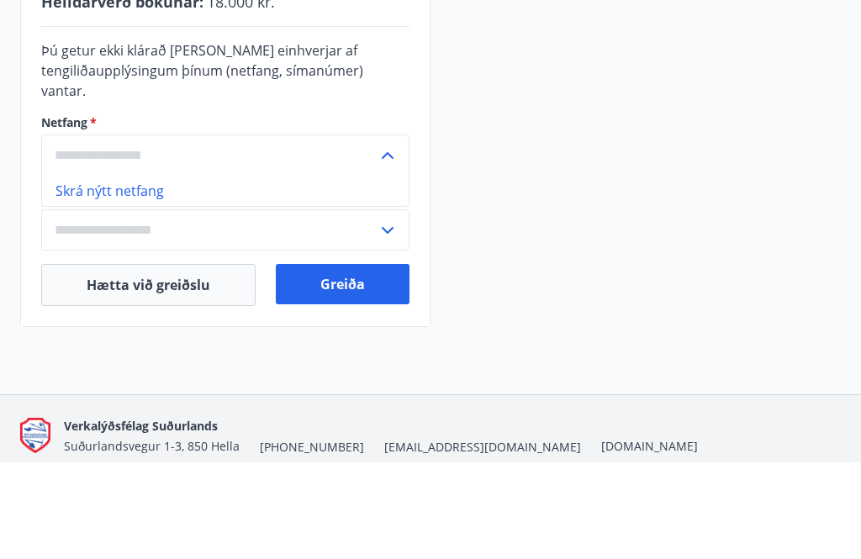
click at [117, 272] on li "Skrá nýtt netfang" at bounding box center [225, 287] width 367 height 30
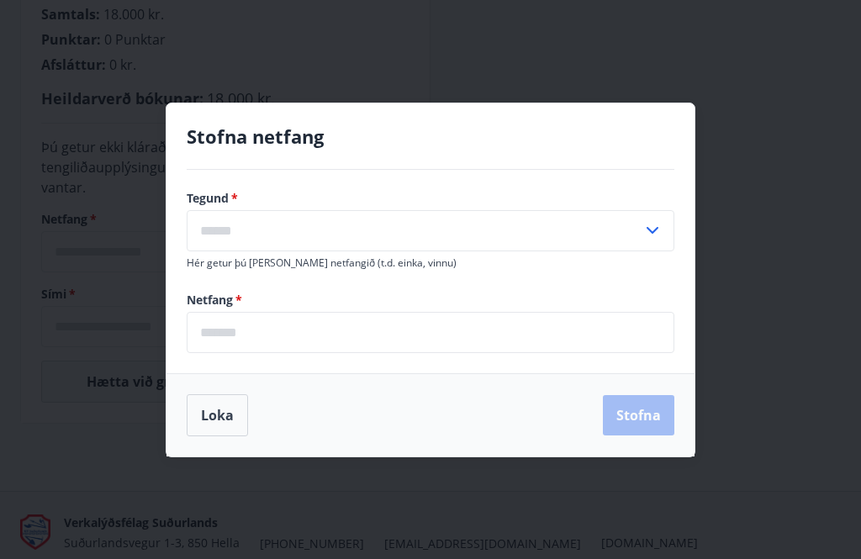
click at [266, 251] on input "text" at bounding box center [415, 230] width 456 height 41
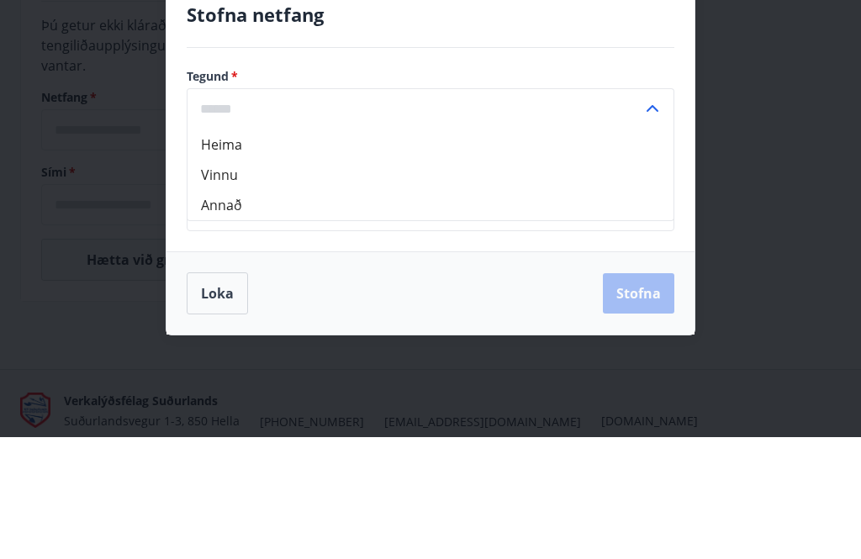
click at [268, 282] on li "Vinnu" at bounding box center [430, 297] width 486 height 30
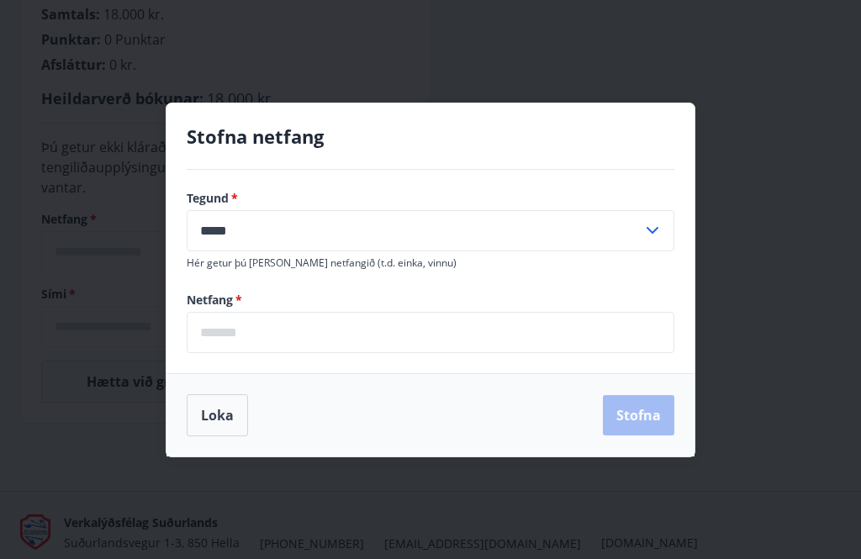
click at [639, 251] on input "*****" at bounding box center [415, 230] width 456 height 41
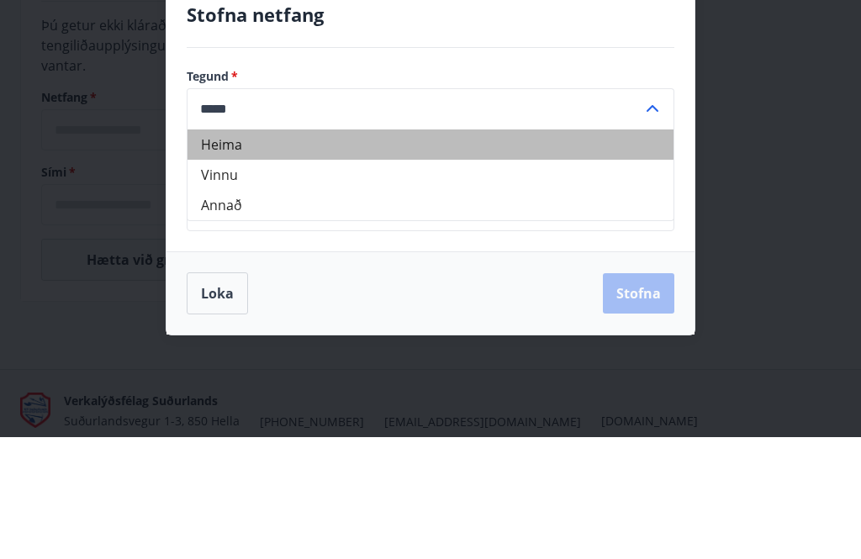
click at [231, 251] on li "Heima" at bounding box center [430, 266] width 486 height 30
type input "*****"
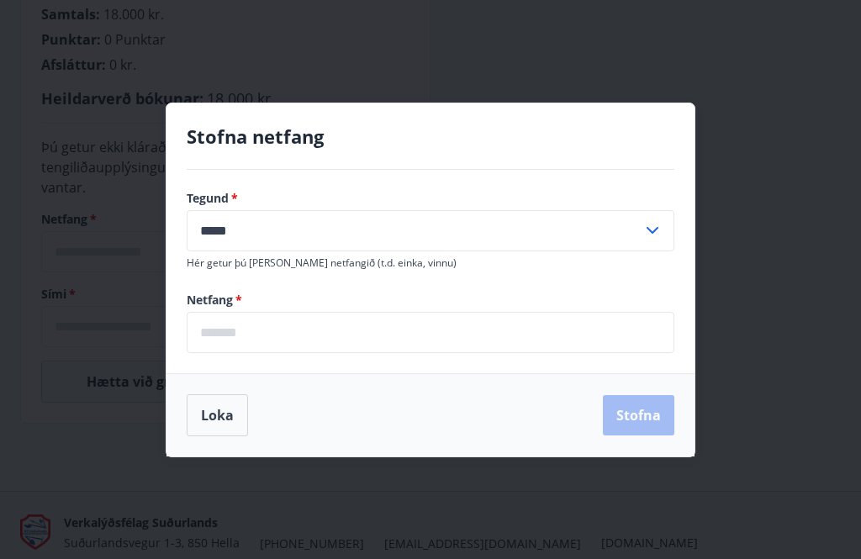
click at [254, 348] on input "email" at bounding box center [431, 332] width 488 height 41
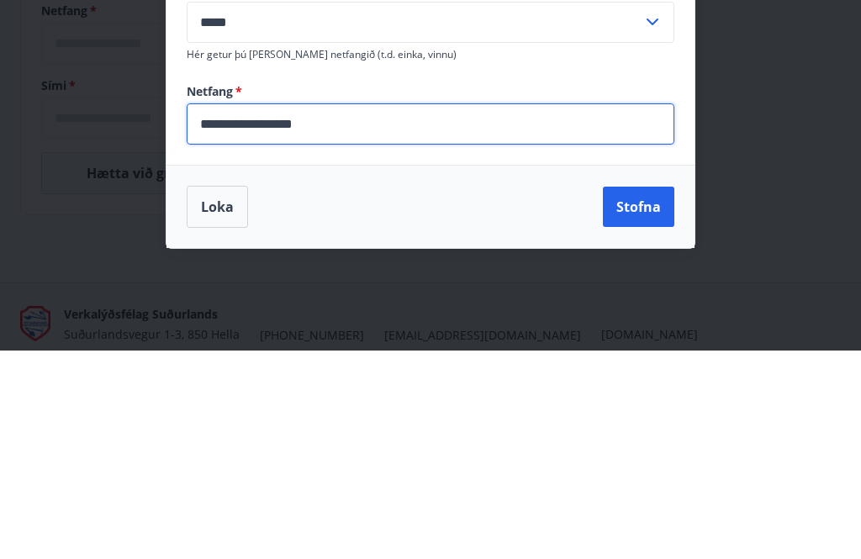
type input "**********"
click at [641, 395] on button "Stofna" at bounding box center [638, 415] width 71 height 40
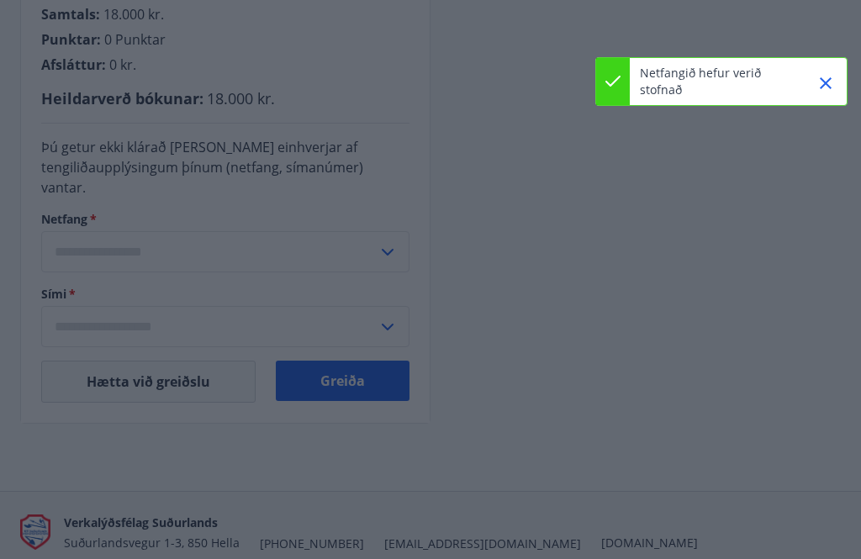
type input "**********"
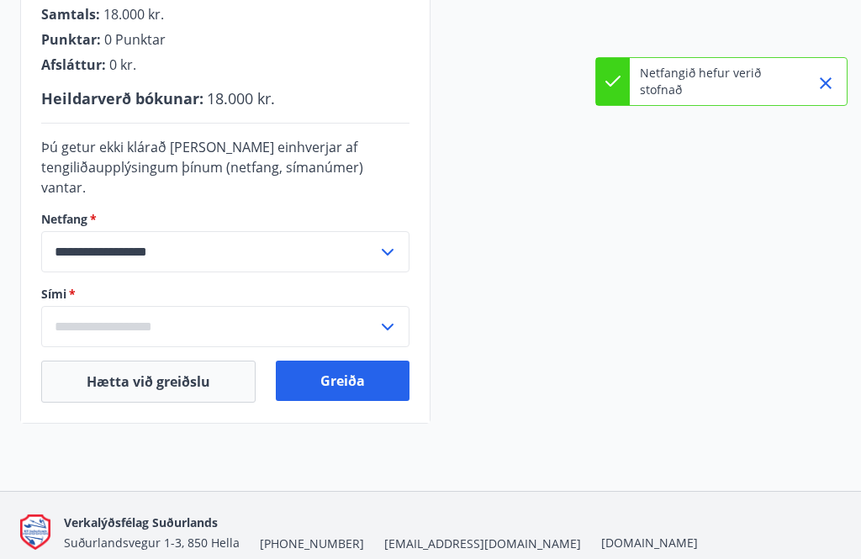
click at [108, 308] on input "text" at bounding box center [209, 326] width 336 height 41
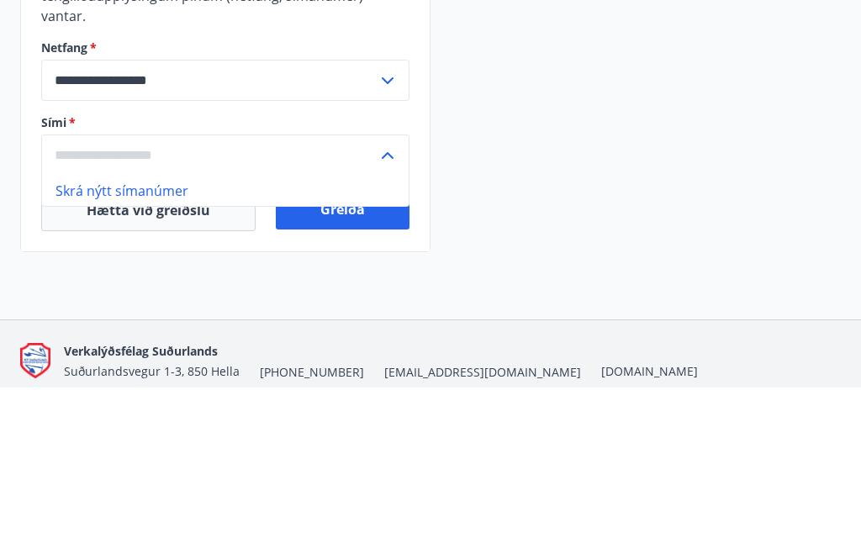
click at [135, 347] on li "Skrá nýtt símanúmer" at bounding box center [225, 362] width 367 height 30
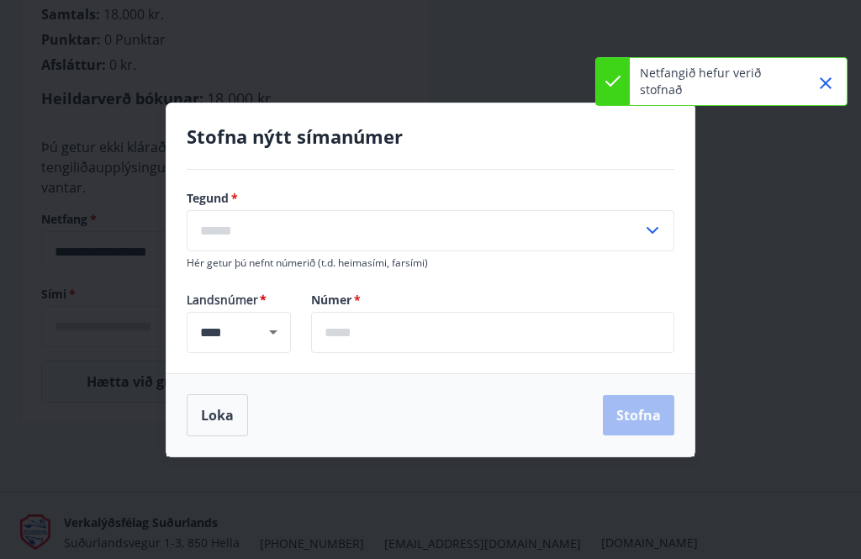
click at [389, 350] on input "text" at bounding box center [492, 332] width 363 height 41
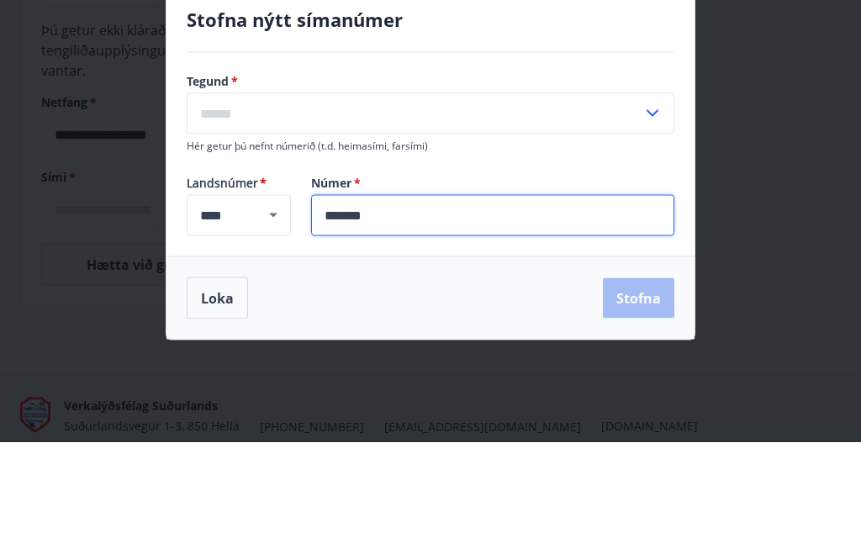
type input "*******"
click at [263, 210] on input "text" at bounding box center [415, 230] width 456 height 41
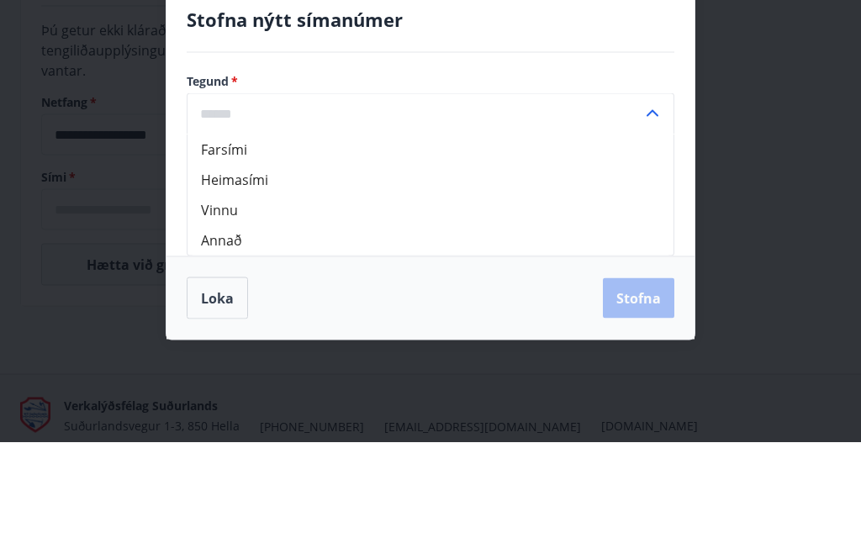
click at [242, 251] on li "Farsími" at bounding box center [430, 266] width 486 height 30
type input "*******"
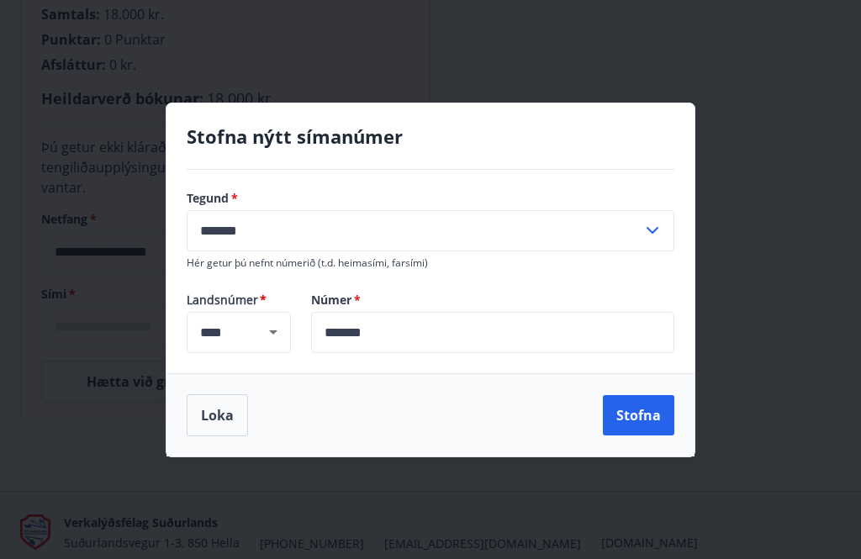
click at [641, 435] on button "Stofna" at bounding box center [638, 415] width 71 height 40
type input "**********"
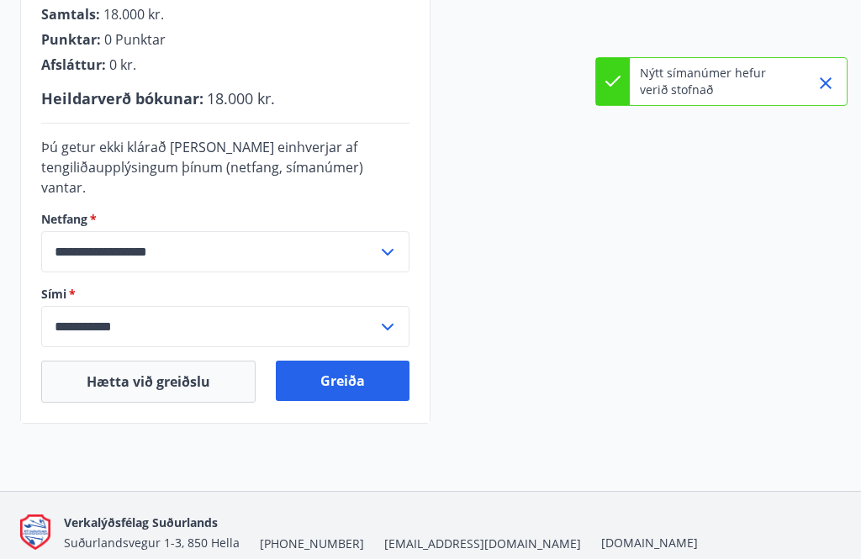
click at [369, 361] on button "Greiða" at bounding box center [343, 381] width 134 height 40
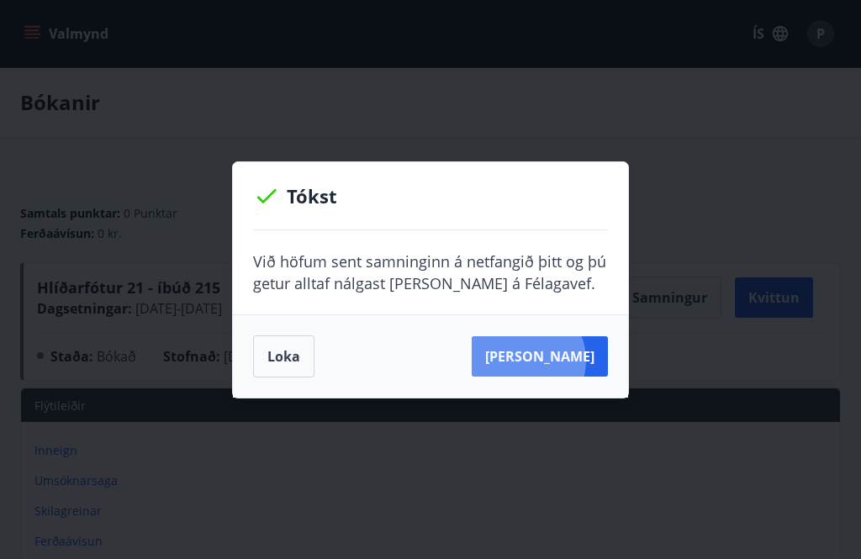
click at [551, 361] on button "Sjá samning" at bounding box center [540, 356] width 136 height 40
click at [555, 359] on button "Sjá samning" at bounding box center [540, 356] width 136 height 40
click at [561, 356] on button "Sjá samning" at bounding box center [540, 356] width 136 height 40
click at [277, 339] on button "Loka" at bounding box center [283, 356] width 61 height 42
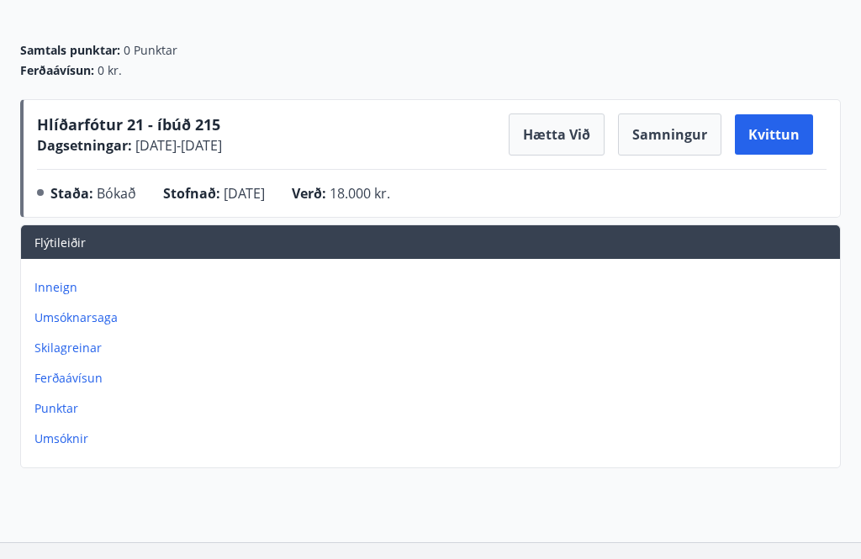
scroll to position [161, 0]
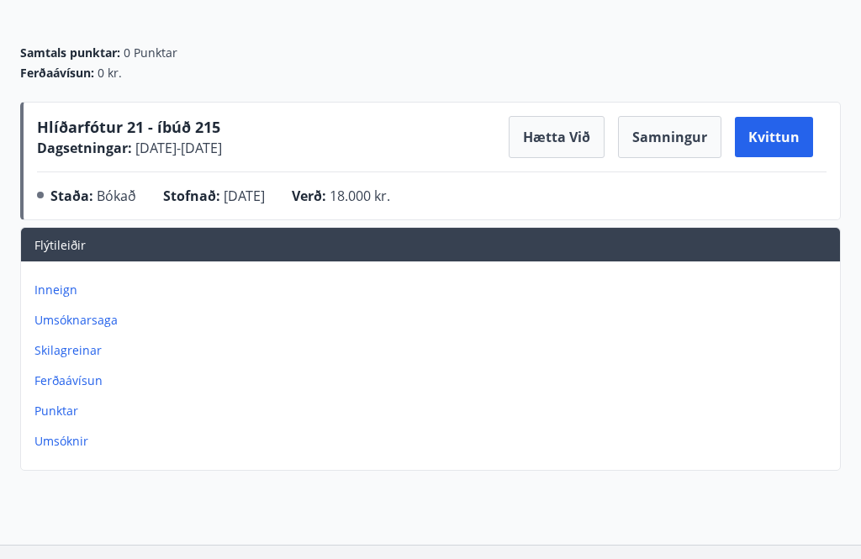
click at [777, 144] on button "Kvittun" at bounding box center [774, 137] width 78 height 40
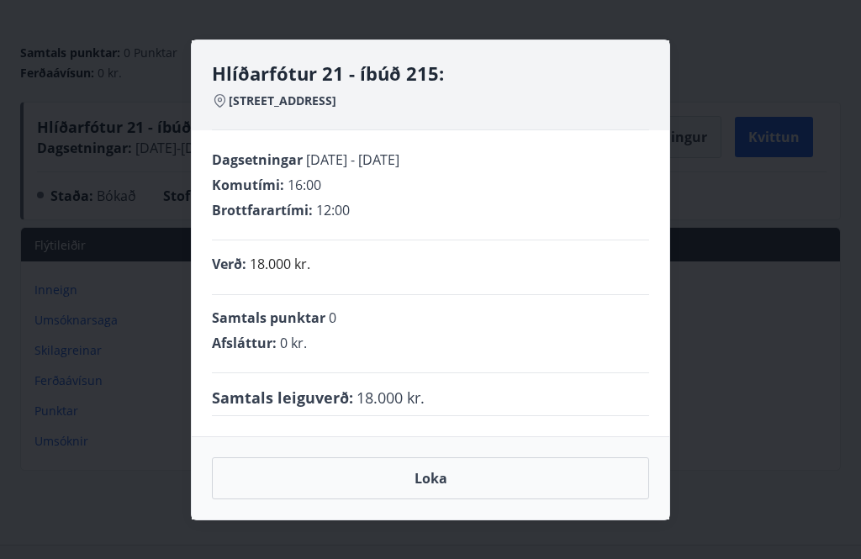
click at [434, 494] on button "Loka" at bounding box center [430, 478] width 437 height 42
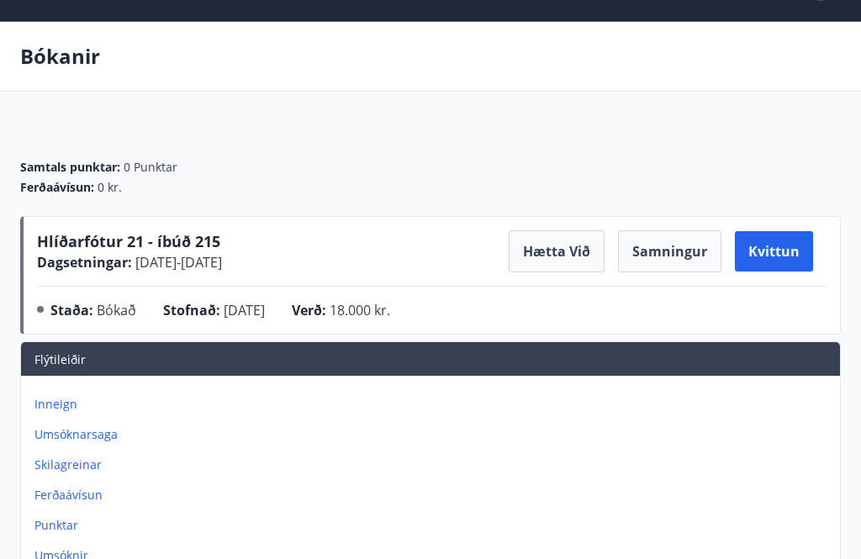
scroll to position [0, 0]
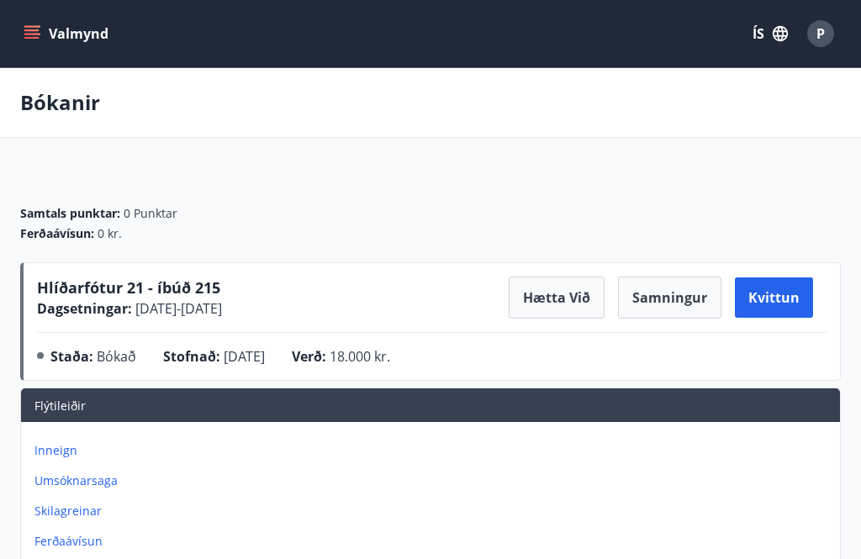
click at [821, 37] on span "P" at bounding box center [820, 33] width 8 height 18
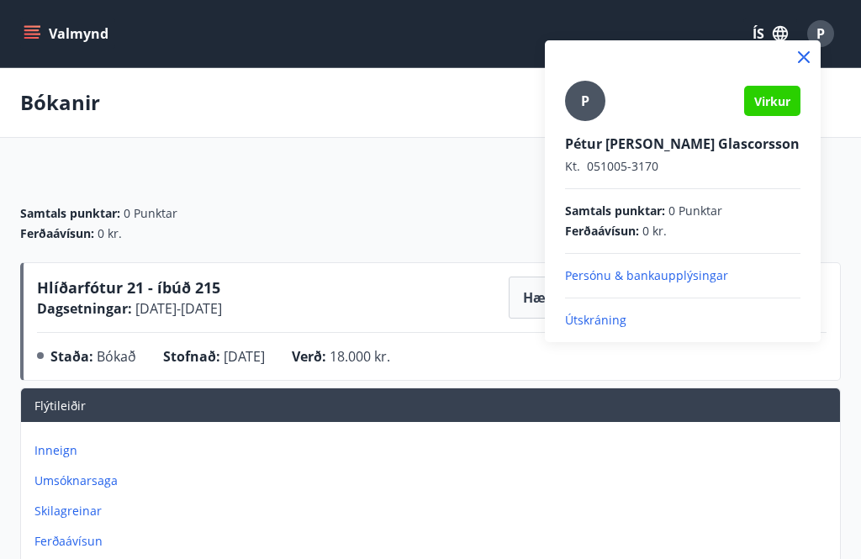
click at [459, 196] on div at bounding box center [430, 279] width 861 height 559
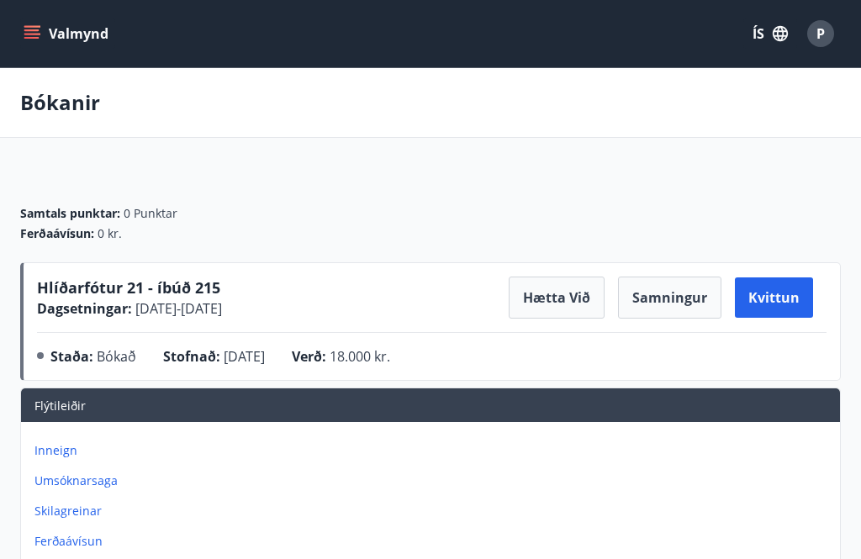
click at [52, 44] on button "Valmynd" at bounding box center [67, 33] width 95 height 30
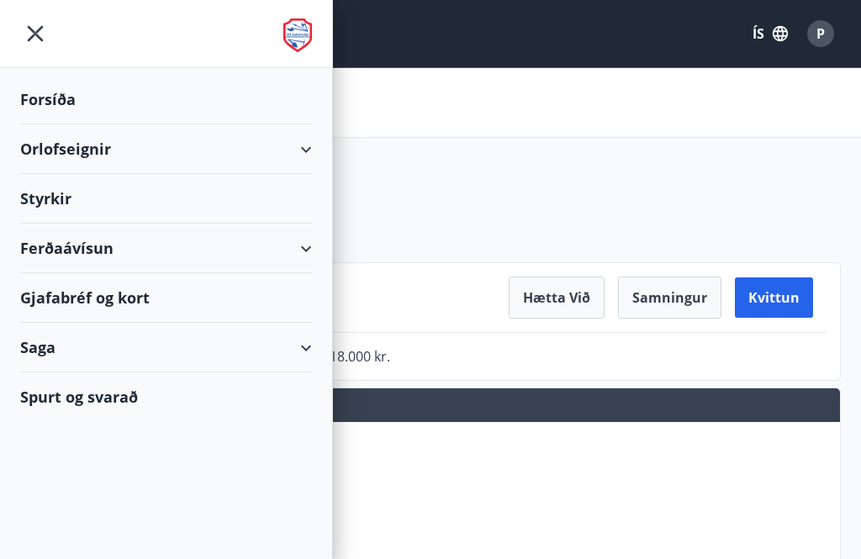
click at [300, 152] on div "Orlofseignir" at bounding box center [166, 149] width 292 height 50
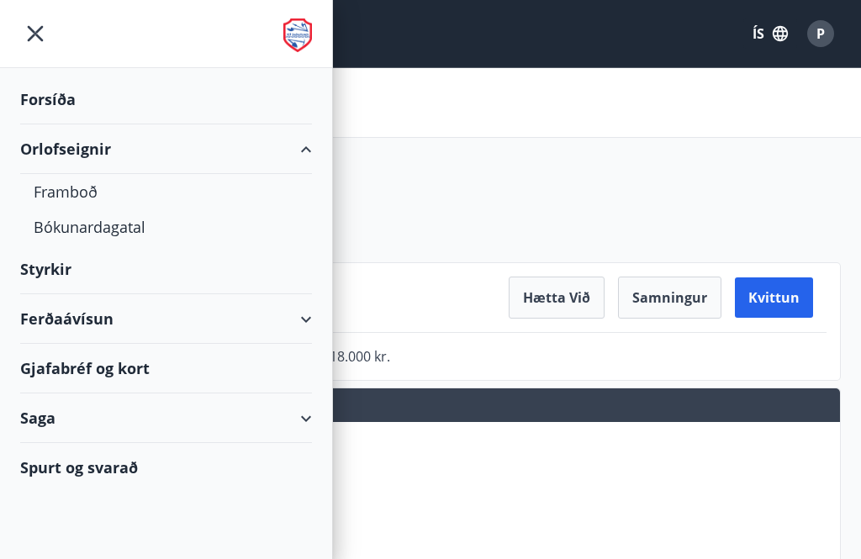
click at [82, 193] on div "Framboð" at bounding box center [166, 191] width 265 height 35
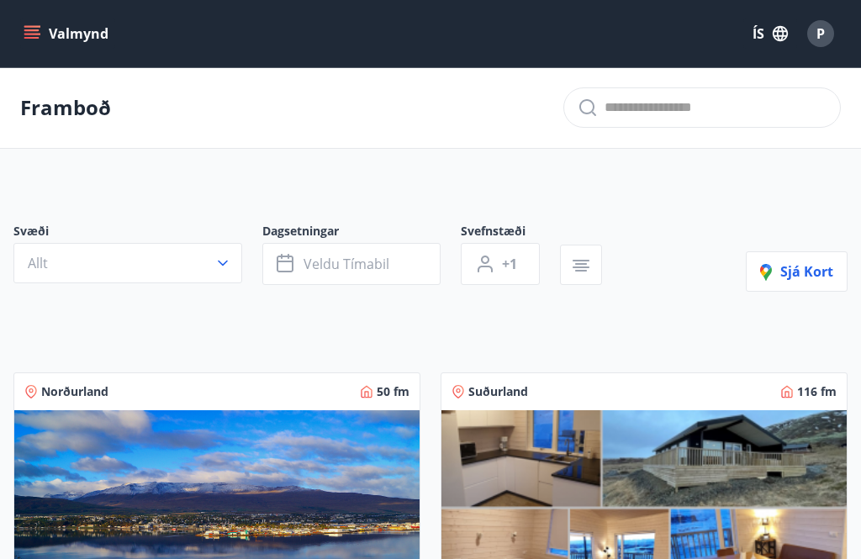
click at [37, 30] on icon "menu" at bounding box center [31, 30] width 15 height 2
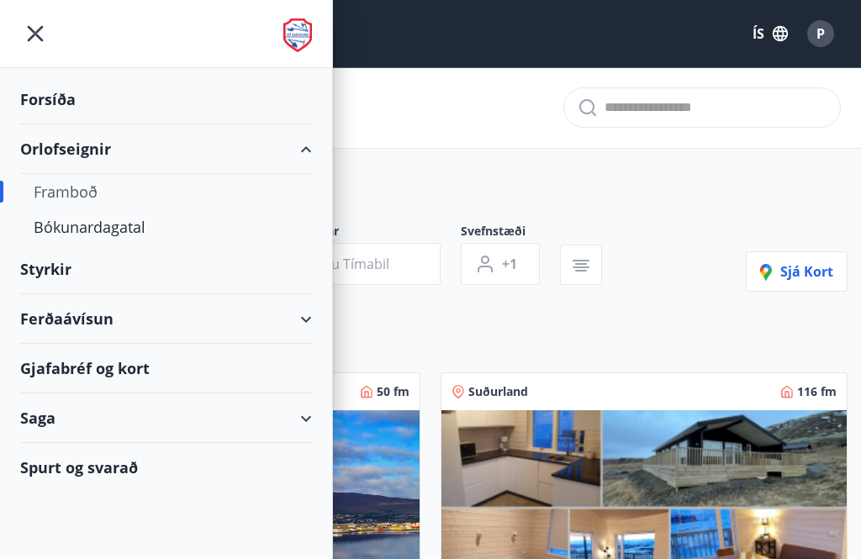
click at [119, 223] on div "Bókunardagatal" at bounding box center [166, 226] width 265 height 35
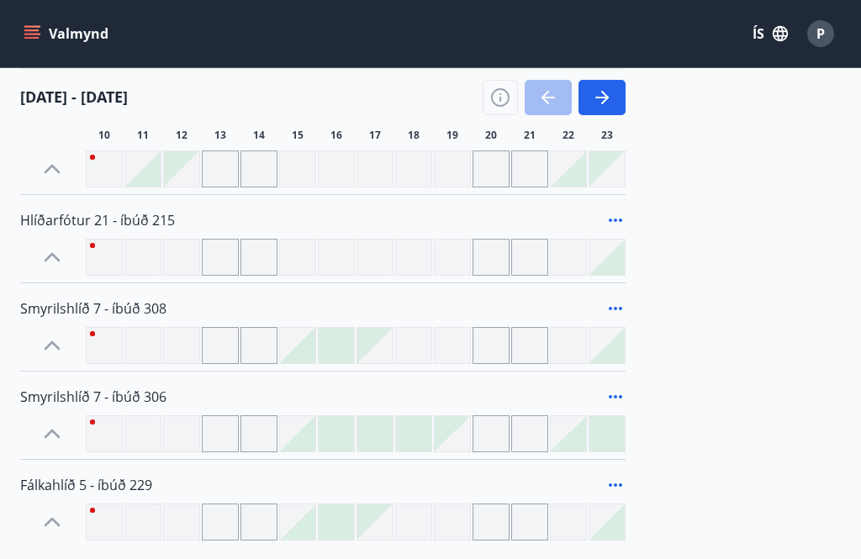
scroll to position [424, 0]
click at [621, 221] on icon at bounding box center [615, 219] width 20 height 20
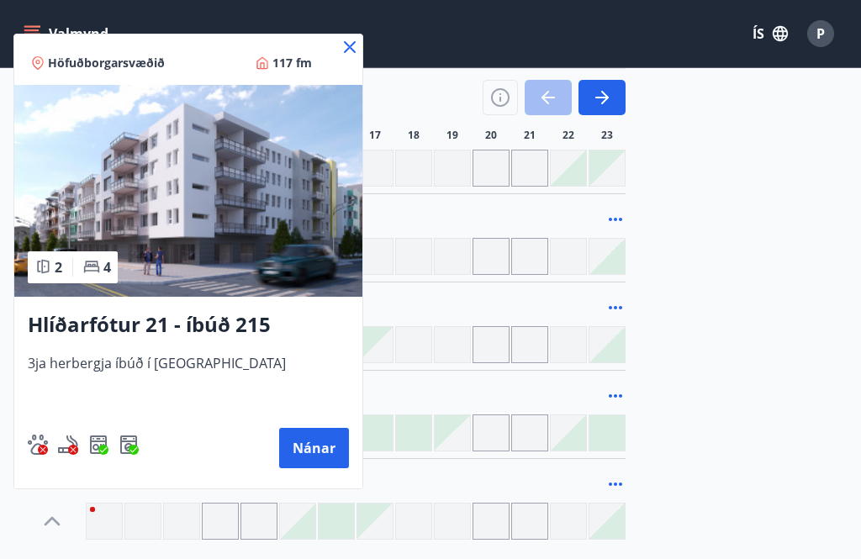
click at [340, 50] on icon at bounding box center [350, 47] width 20 height 20
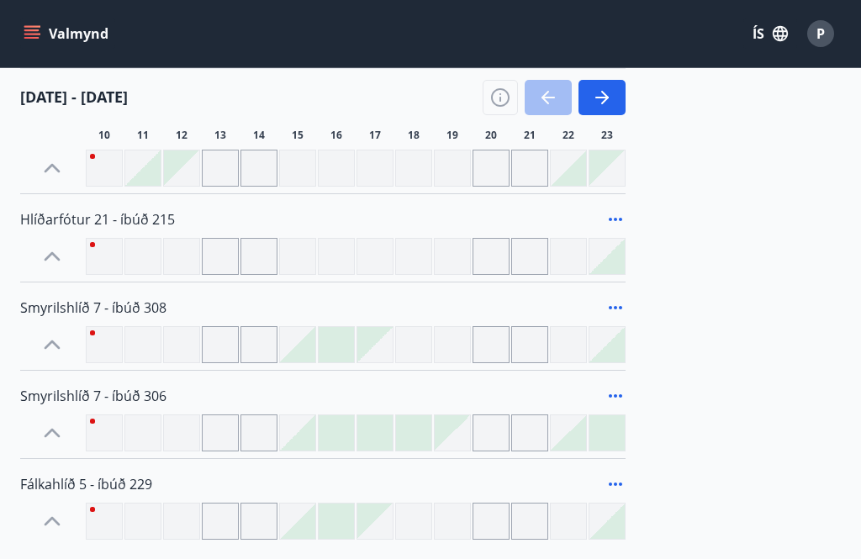
click at [608, 87] on button "button" at bounding box center [601, 97] width 47 height 35
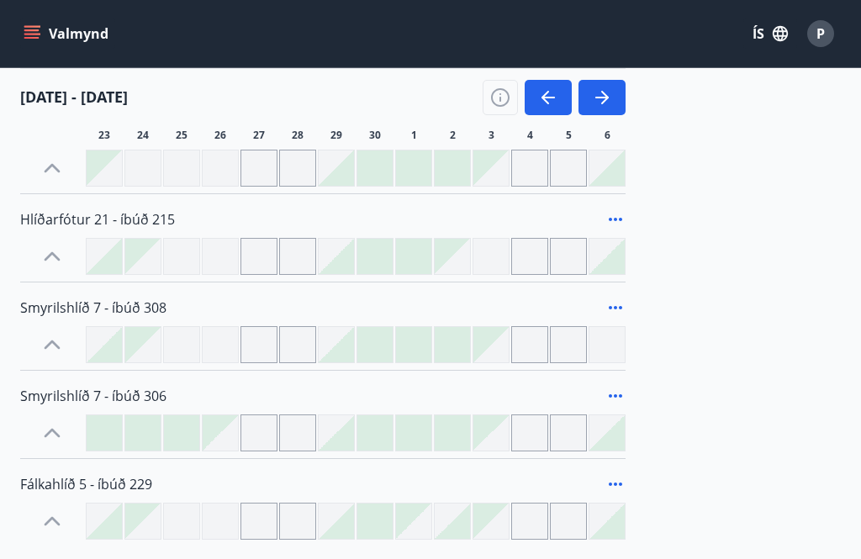
click at [608, 97] on icon "button" at bounding box center [605, 97] width 8 height 13
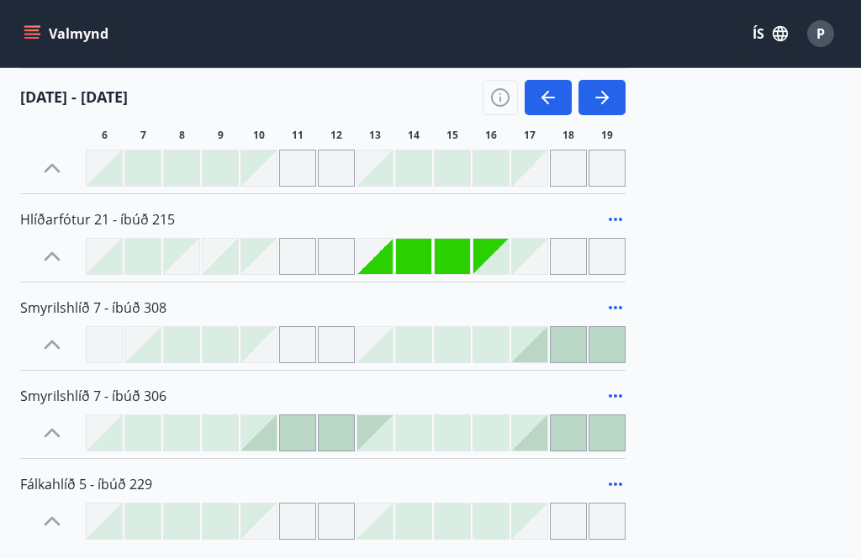
click at [418, 252] on div at bounding box center [413, 256] width 35 height 35
click at [425, 252] on div at bounding box center [413, 256] width 35 height 35
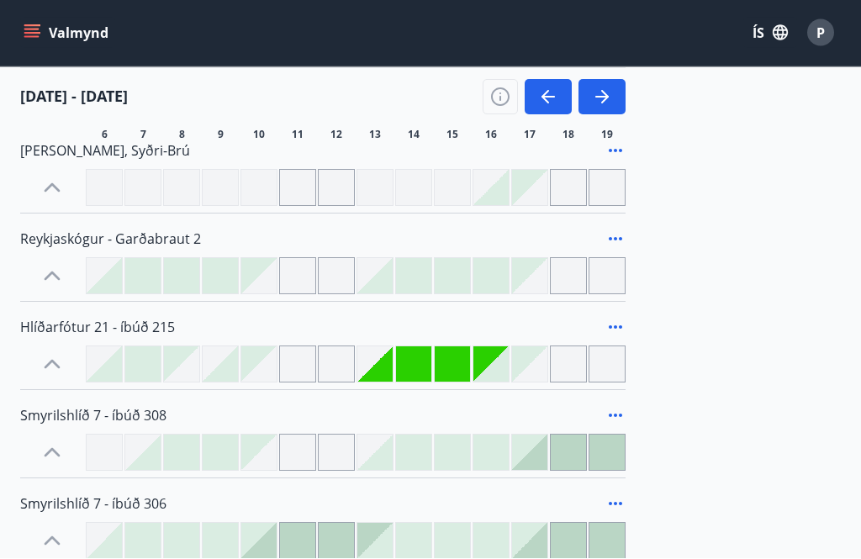
scroll to position [317, 0]
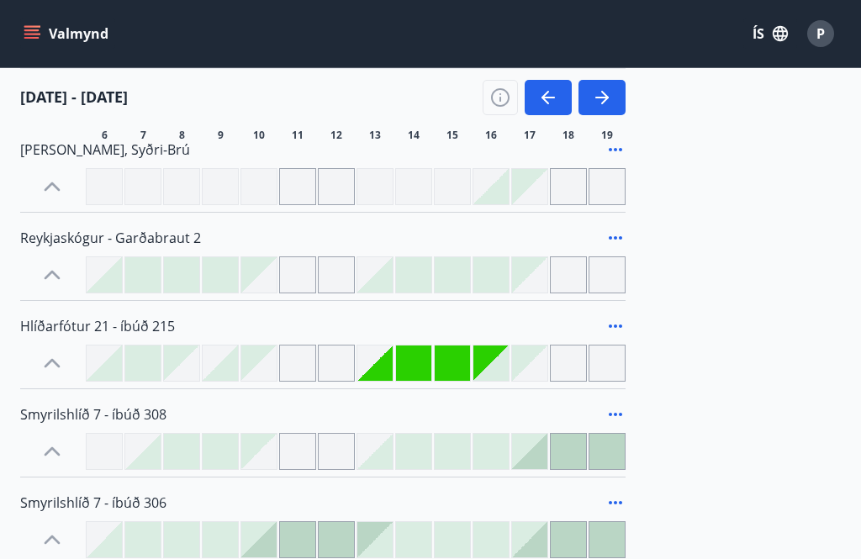
click at [604, 107] on icon "button" at bounding box center [602, 97] width 20 height 20
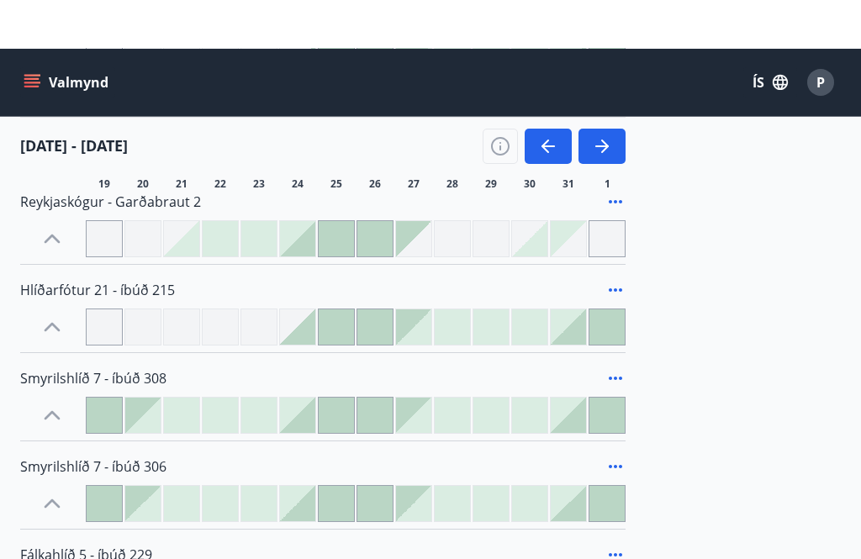
scroll to position [0, 0]
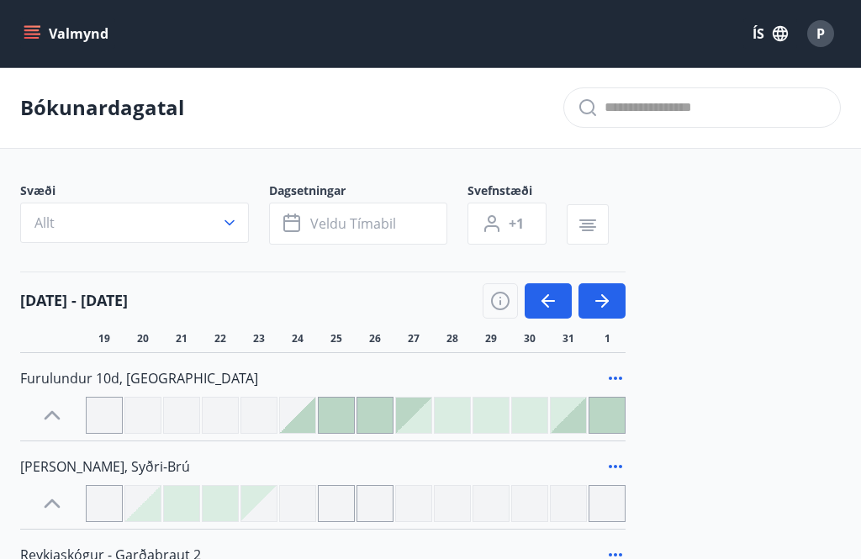
click at [40, 34] on button "Valmynd" at bounding box center [67, 33] width 95 height 30
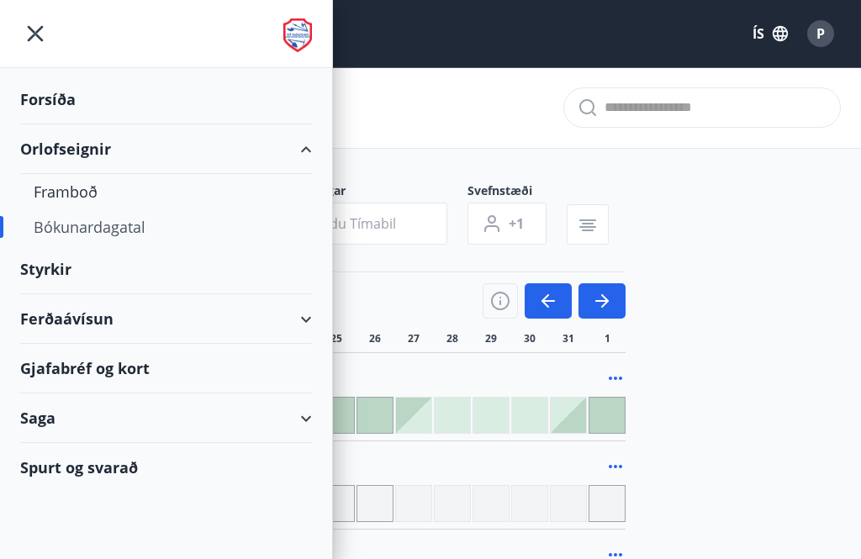
click at [307, 414] on div "Saga" at bounding box center [166, 418] width 292 height 50
click at [40, 31] on icon "menu" at bounding box center [35, 33] width 30 height 30
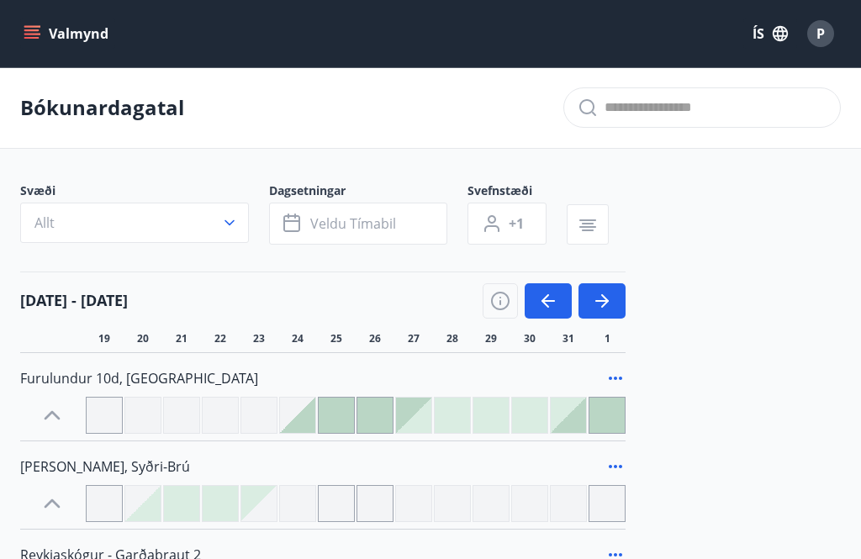
click at [818, 31] on span "P" at bounding box center [820, 33] width 8 height 18
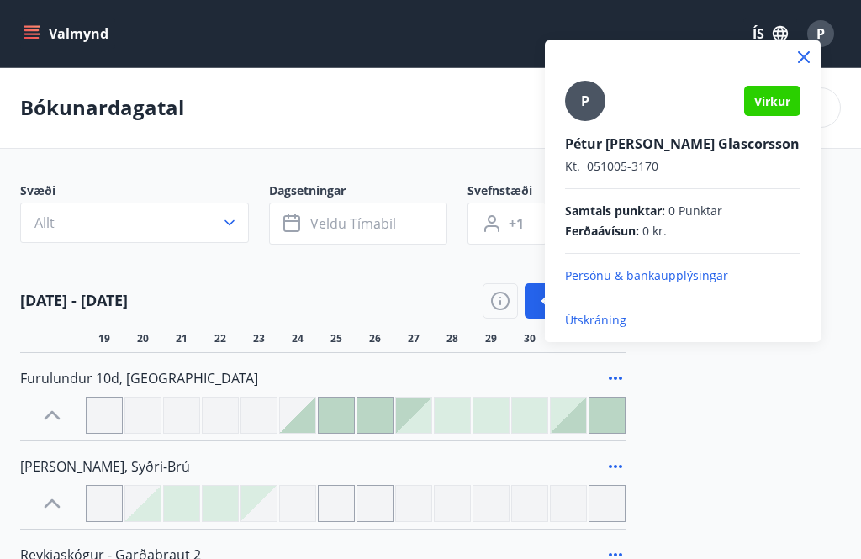
click at [605, 318] on p "Útskráning" at bounding box center [682, 320] width 235 height 17
